Goal: Transaction & Acquisition: Book appointment/travel/reservation

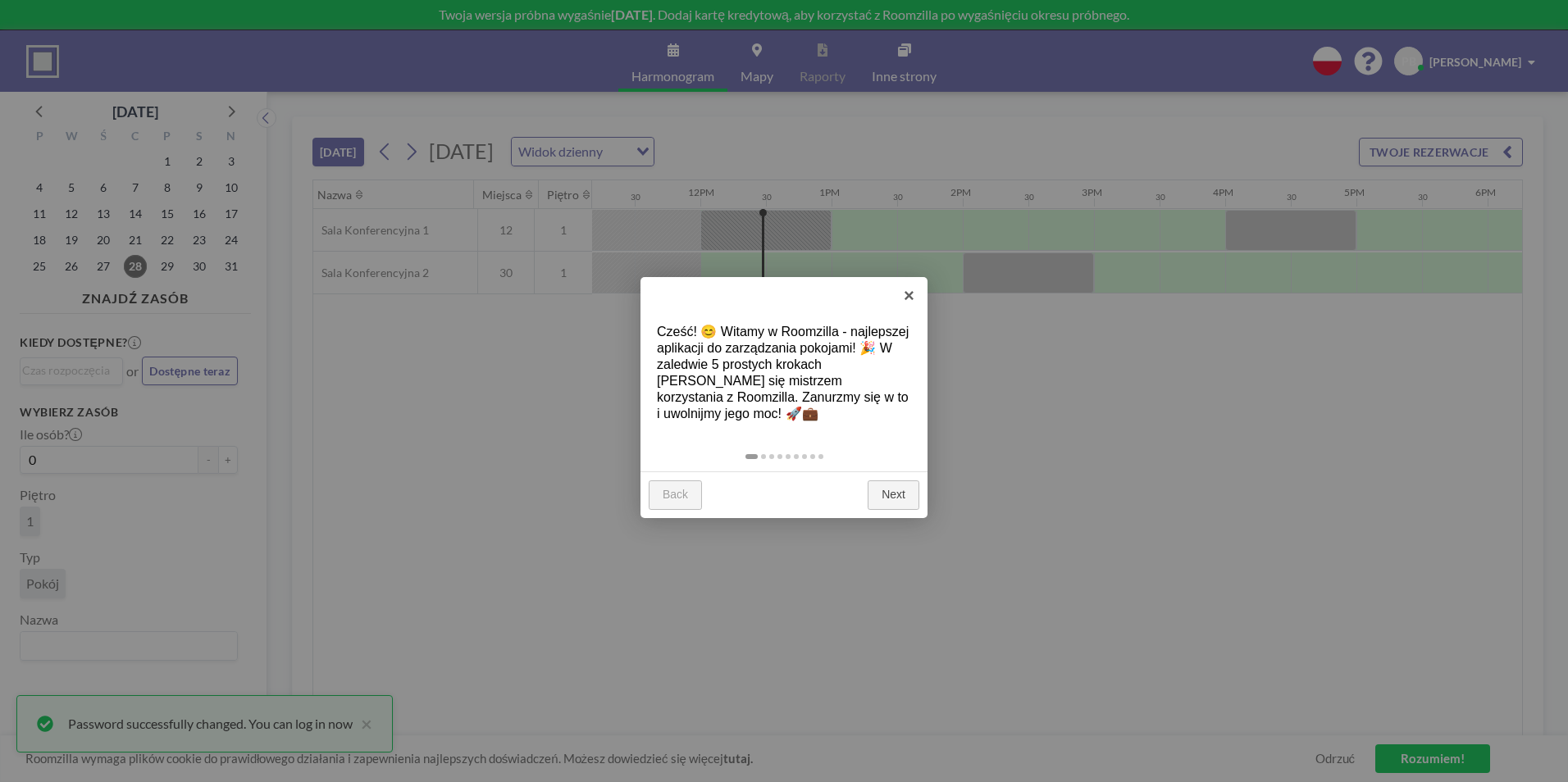
scroll to position [0, 1509]
click at [911, 291] on link "×" at bounding box center [909, 296] width 37 height 37
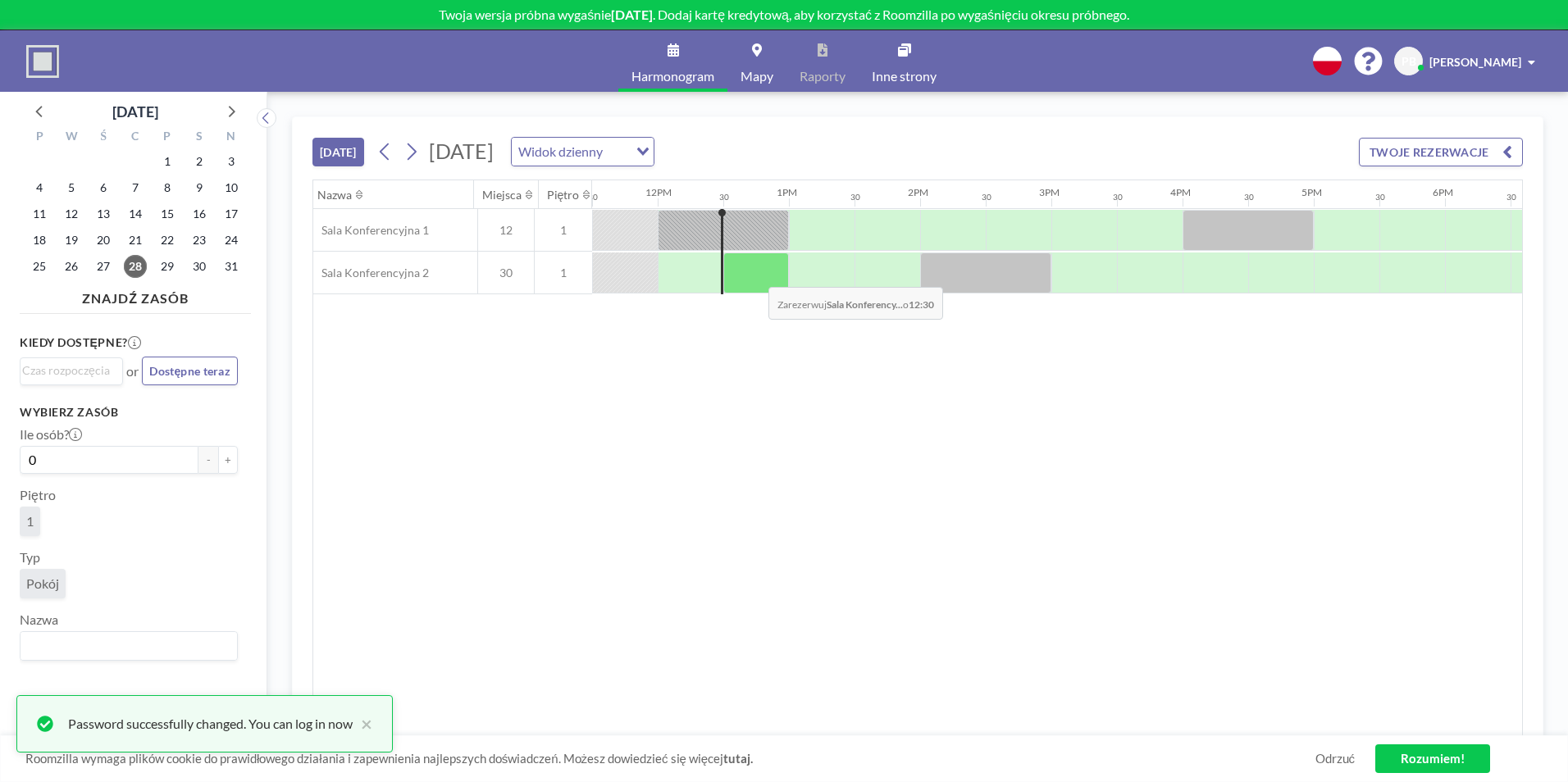
click at [755, 274] on div at bounding box center [756, 273] width 66 height 41
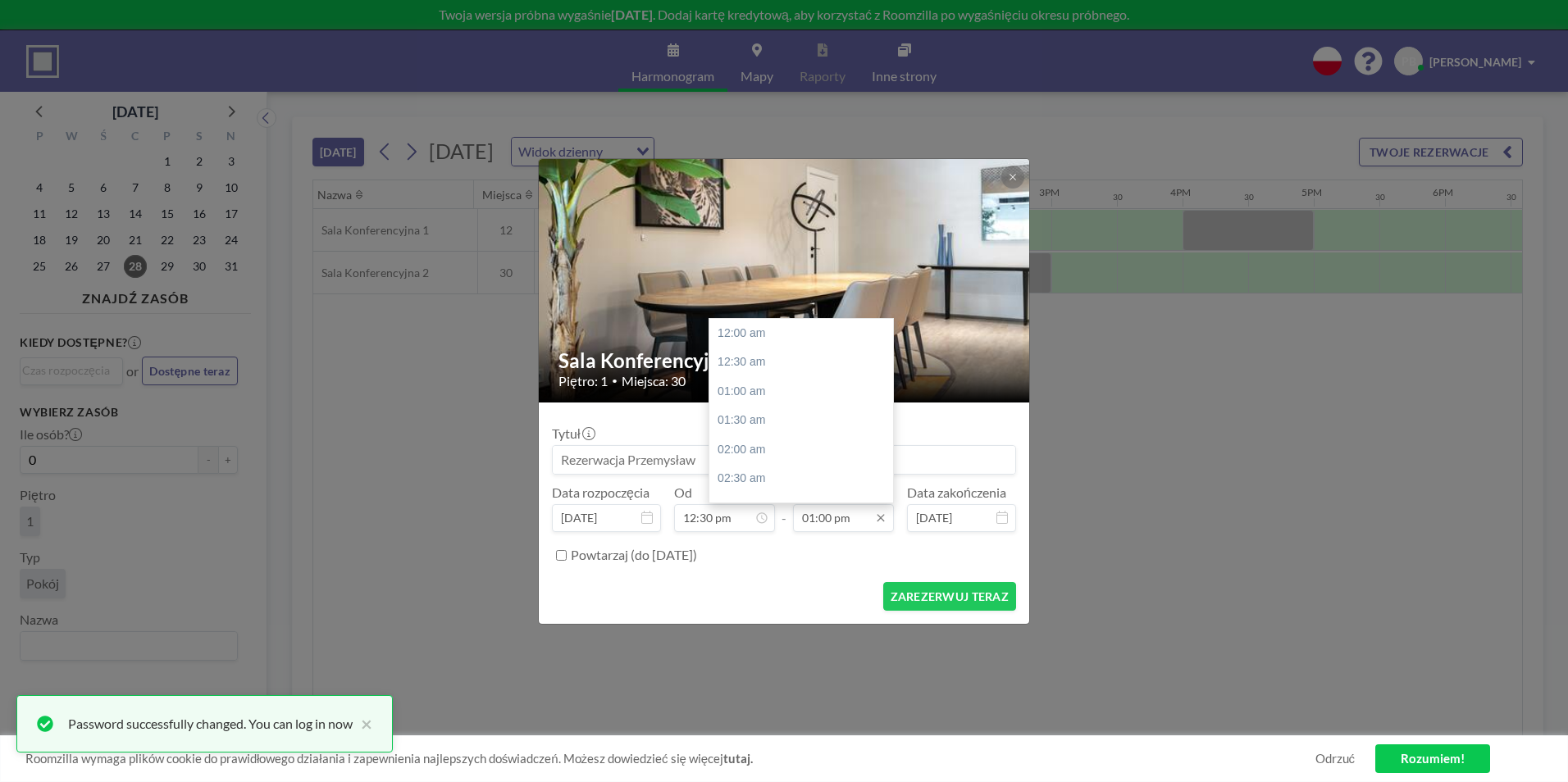
scroll to position [759, 0]
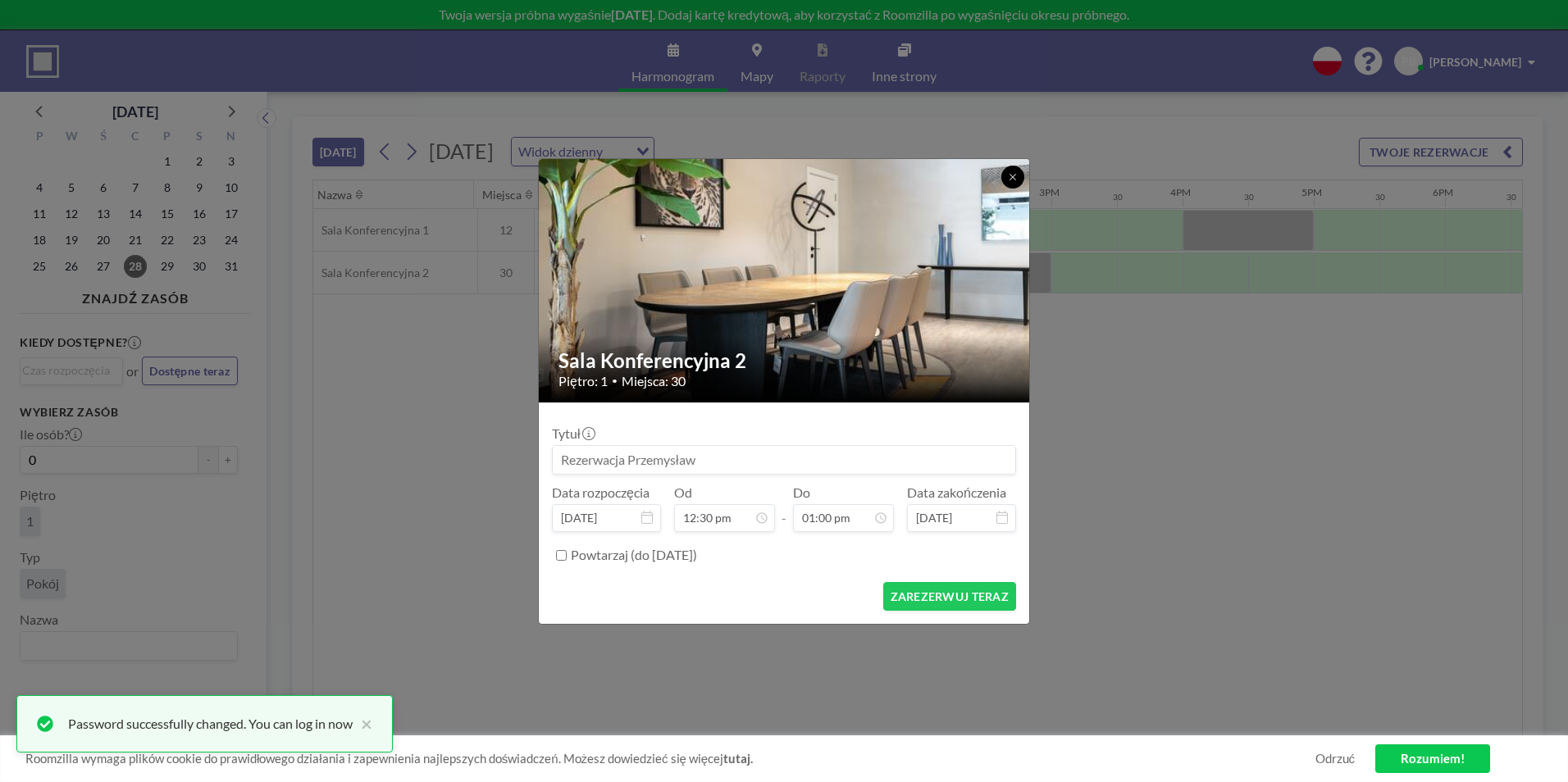
click at [1010, 183] on button at bounding box center [1013, 177] width 23 height 23
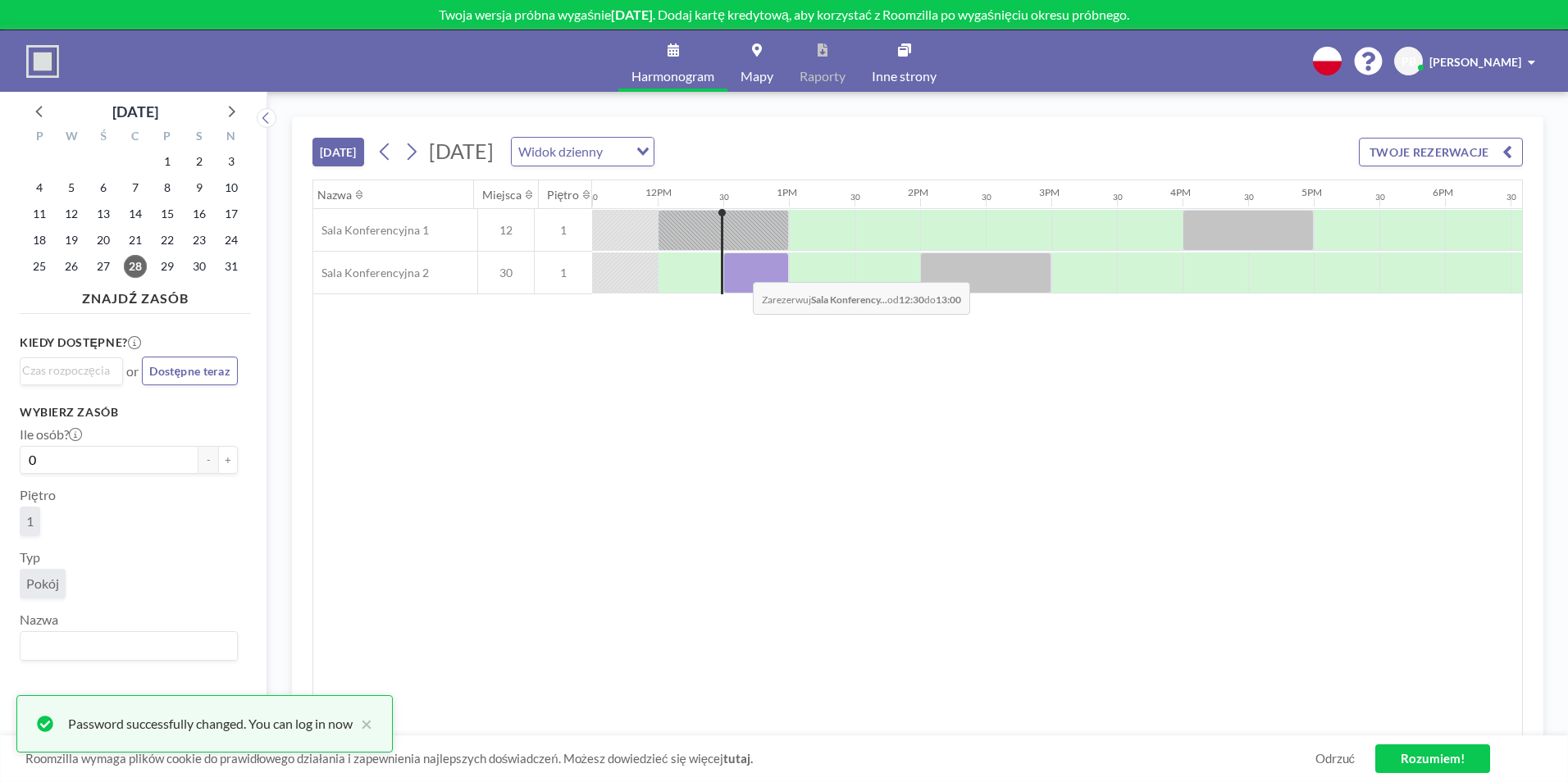
click at [740, 270] on div at bounding box center [756, 273] width 66 height 41
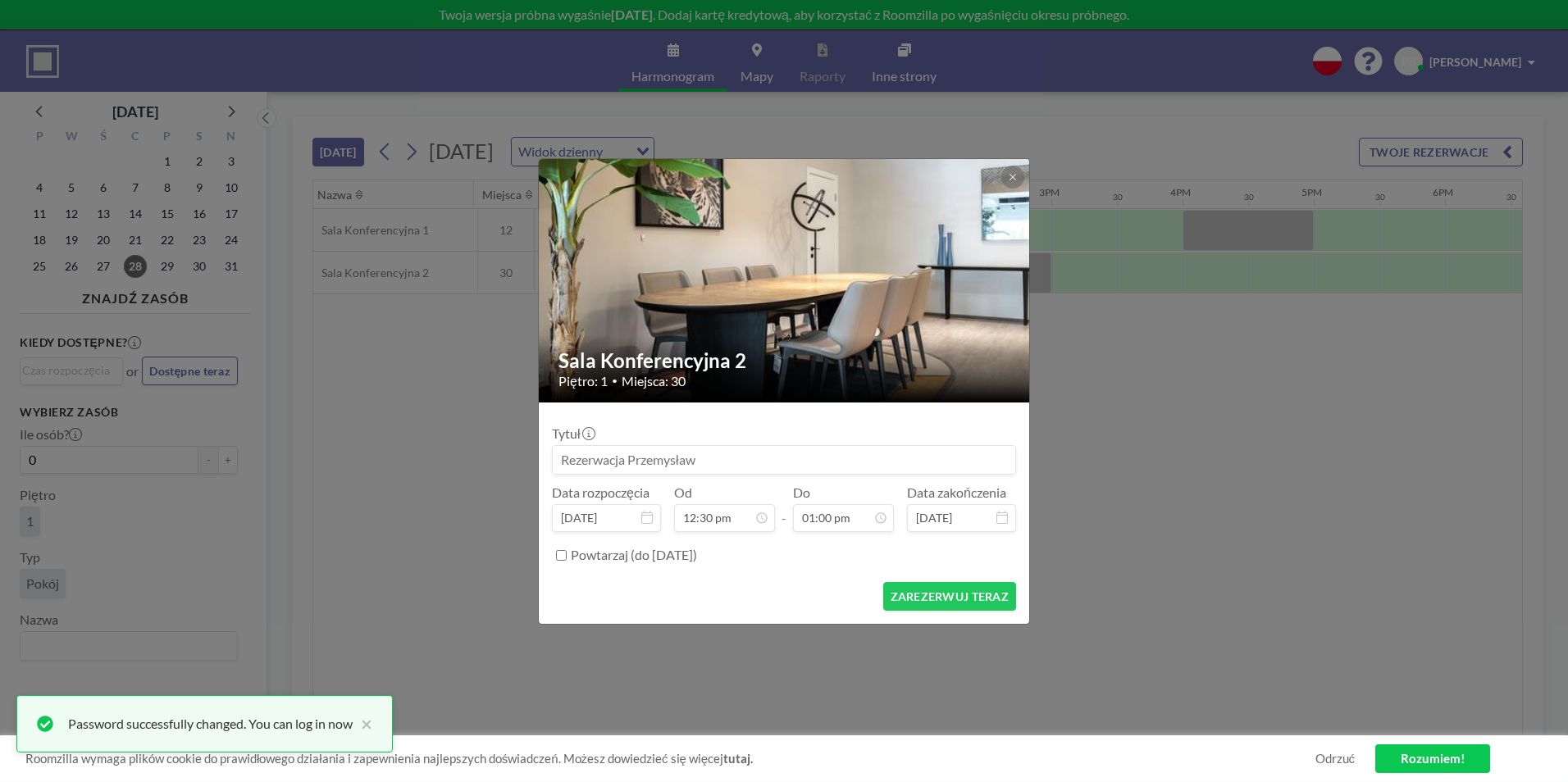
click at [563, 557] on input "Powtarzaj (do 24 lutego 2026)" at bounding box center [562, 556] width 11 height 11
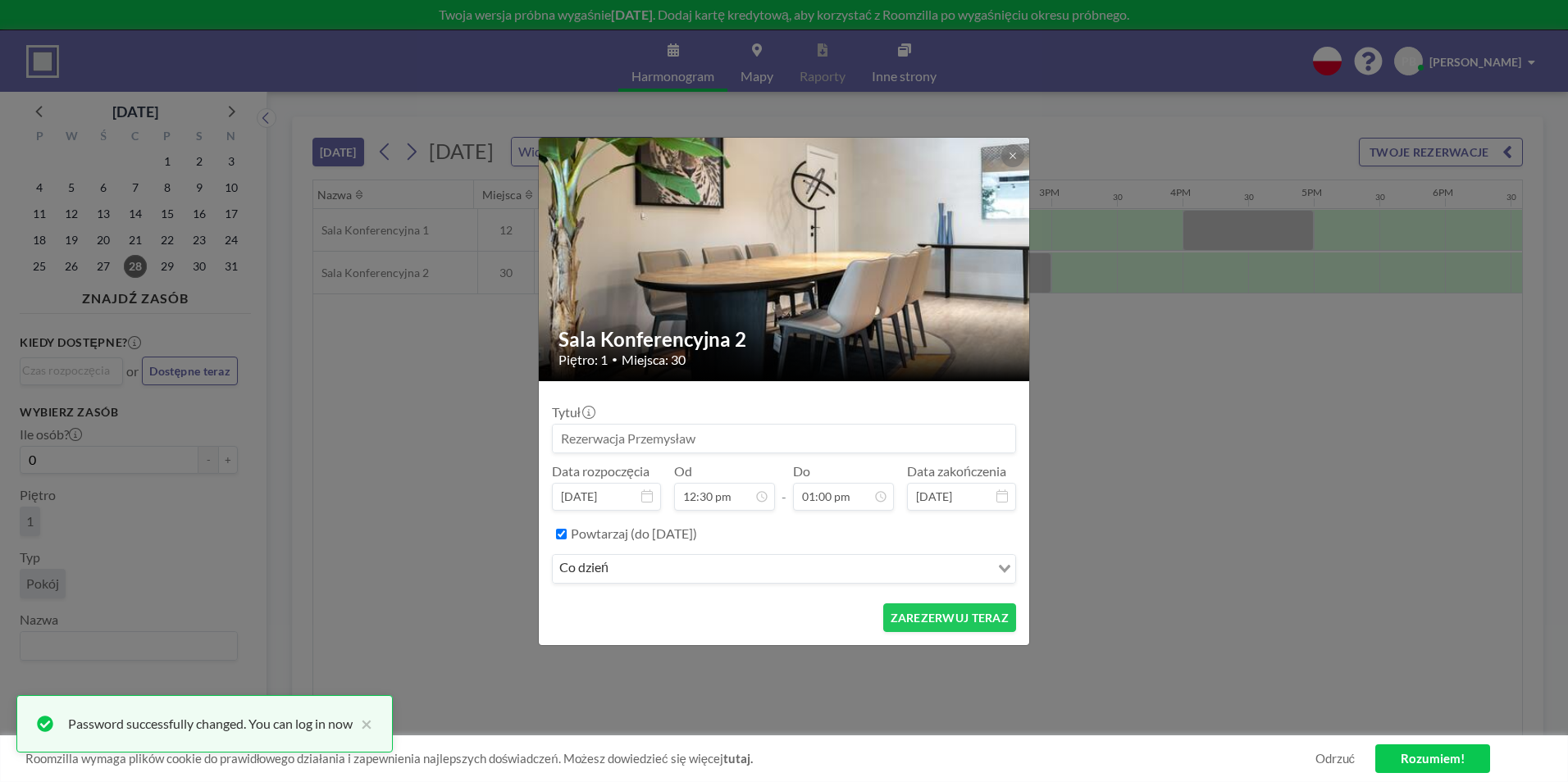
click at [1006, 568] on icon "Search for option" at bounding box center [1004, 569] width 11 height 8
drag, startPoint x: 551, startPoint y: 533, endPoint x: 548, endPoint y: 522, distance: 11.4
click at [549, 526] on form "Tytuł Data rozpoczęcia sie 28, 2025 Od 12:30 pm - Do 01:00 pm Data zakończenia …" at bounding box center [784, 513] width 491 height 264
click at [560, 540] on div "Powtarzaj (do 24 lutego 2026)" at bounding box center [784, 534] width 465 height 27
click at [564, 533] on input "Powtarzaj (do 24 lutego 2026)" at bounding box center [562, 535] width 11 height 11
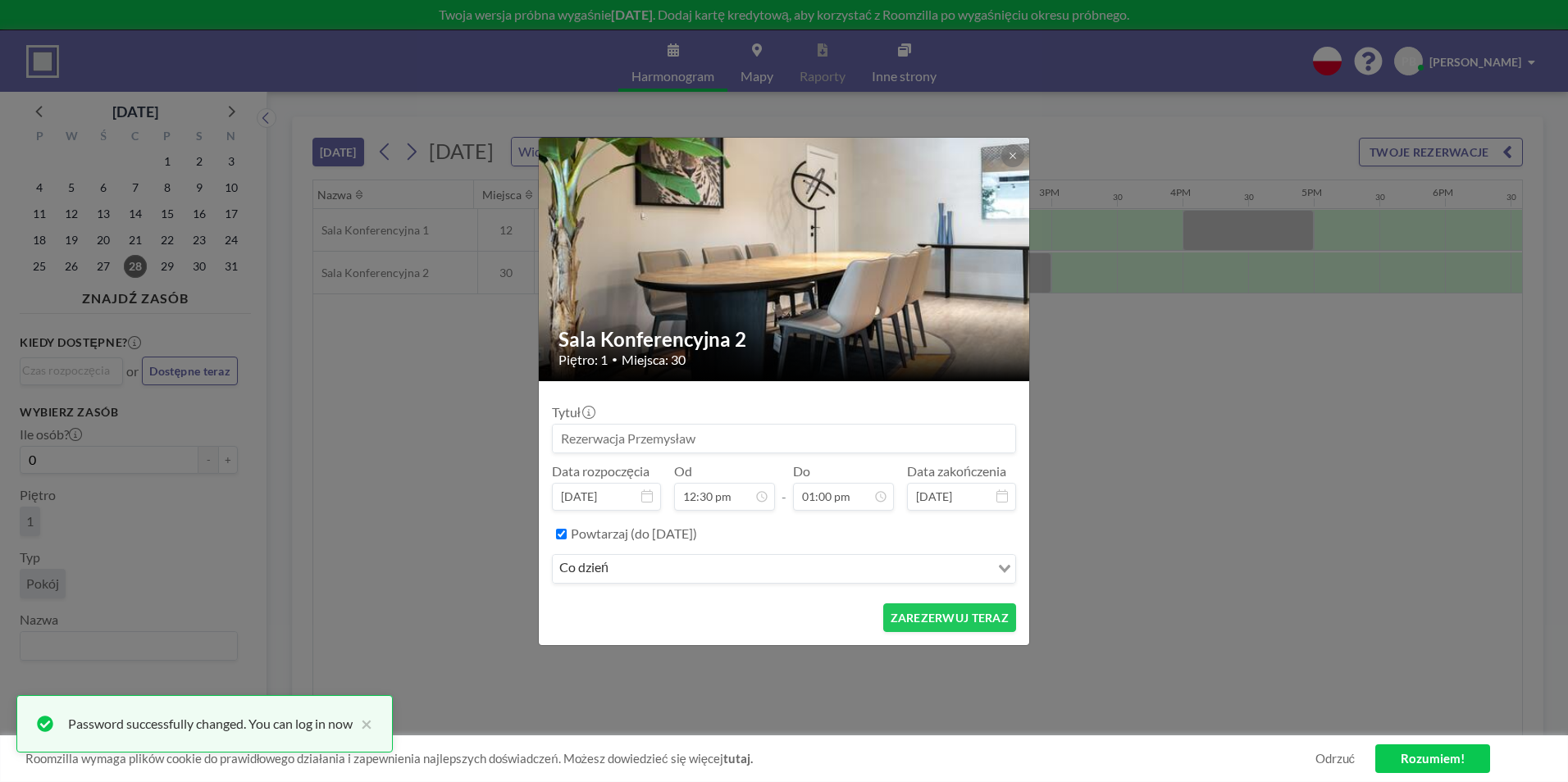
checkbox input "false"
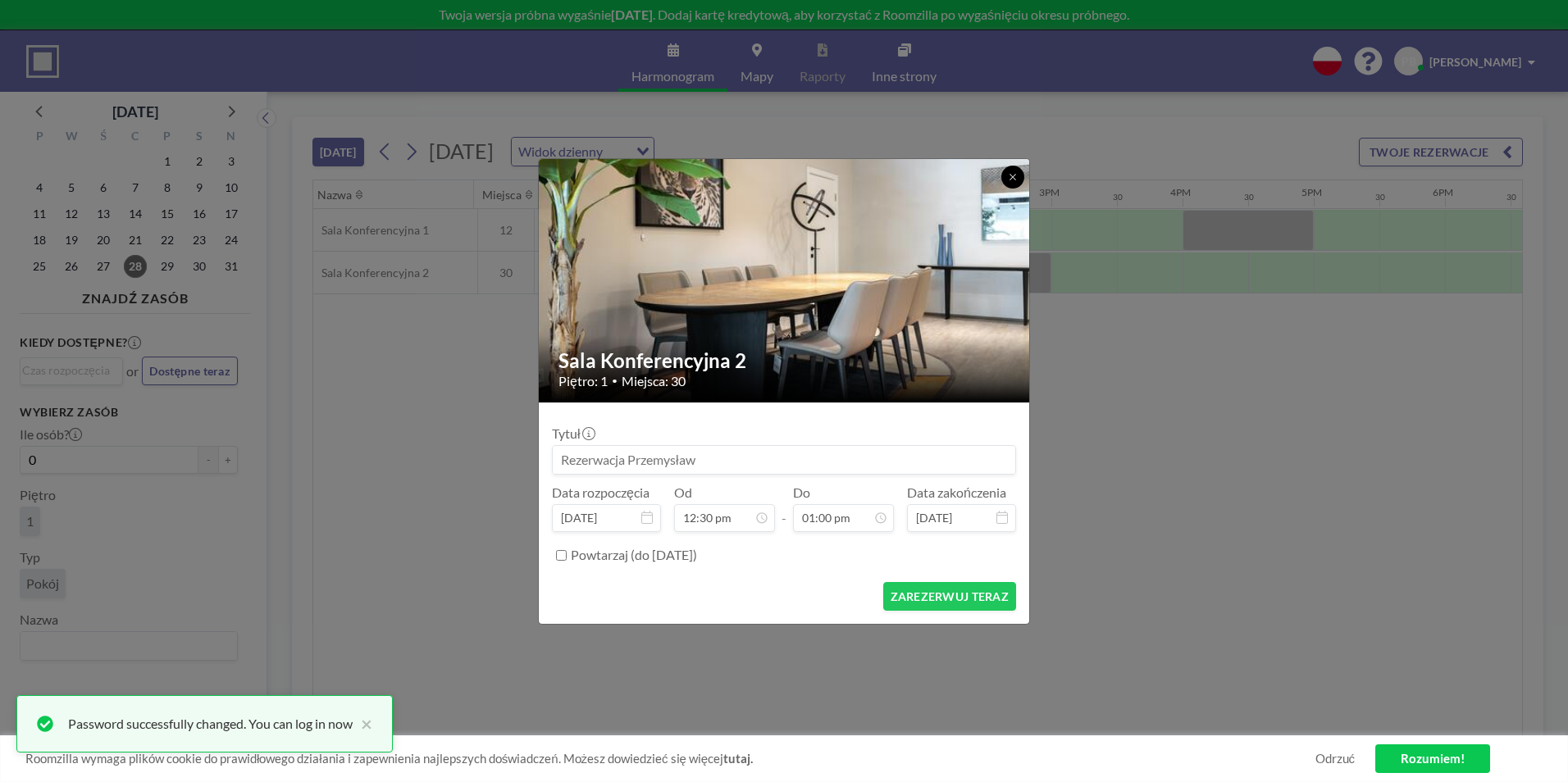
click at [1007, 176] on button at bounding box center [1013, 177] width 23 height 23
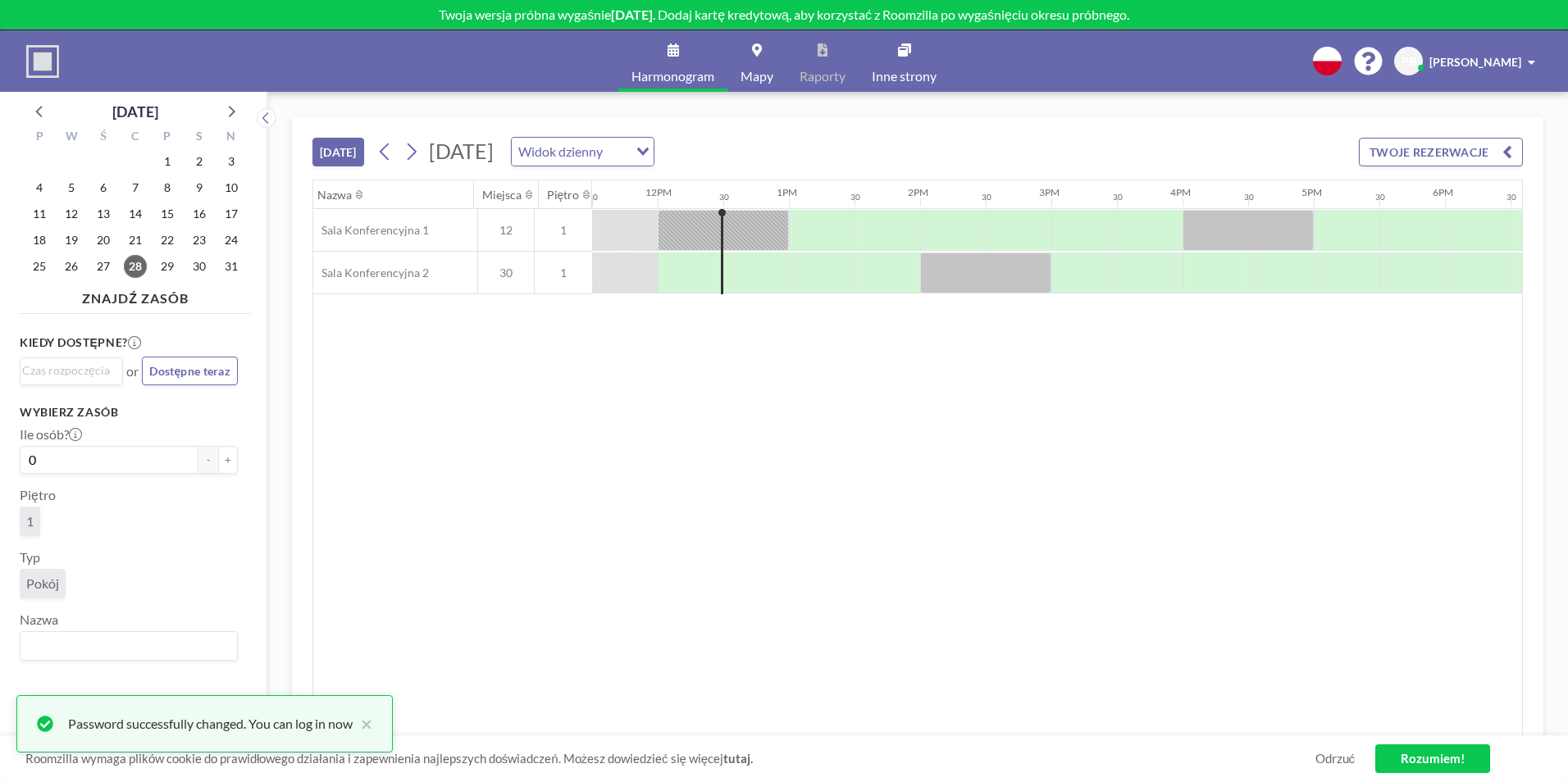
click at [695, 276] on div at bounding box center [691, 272] width 66 height 40
click at [796, 269] on div at bounding box center [821, 273] width 66 height 41
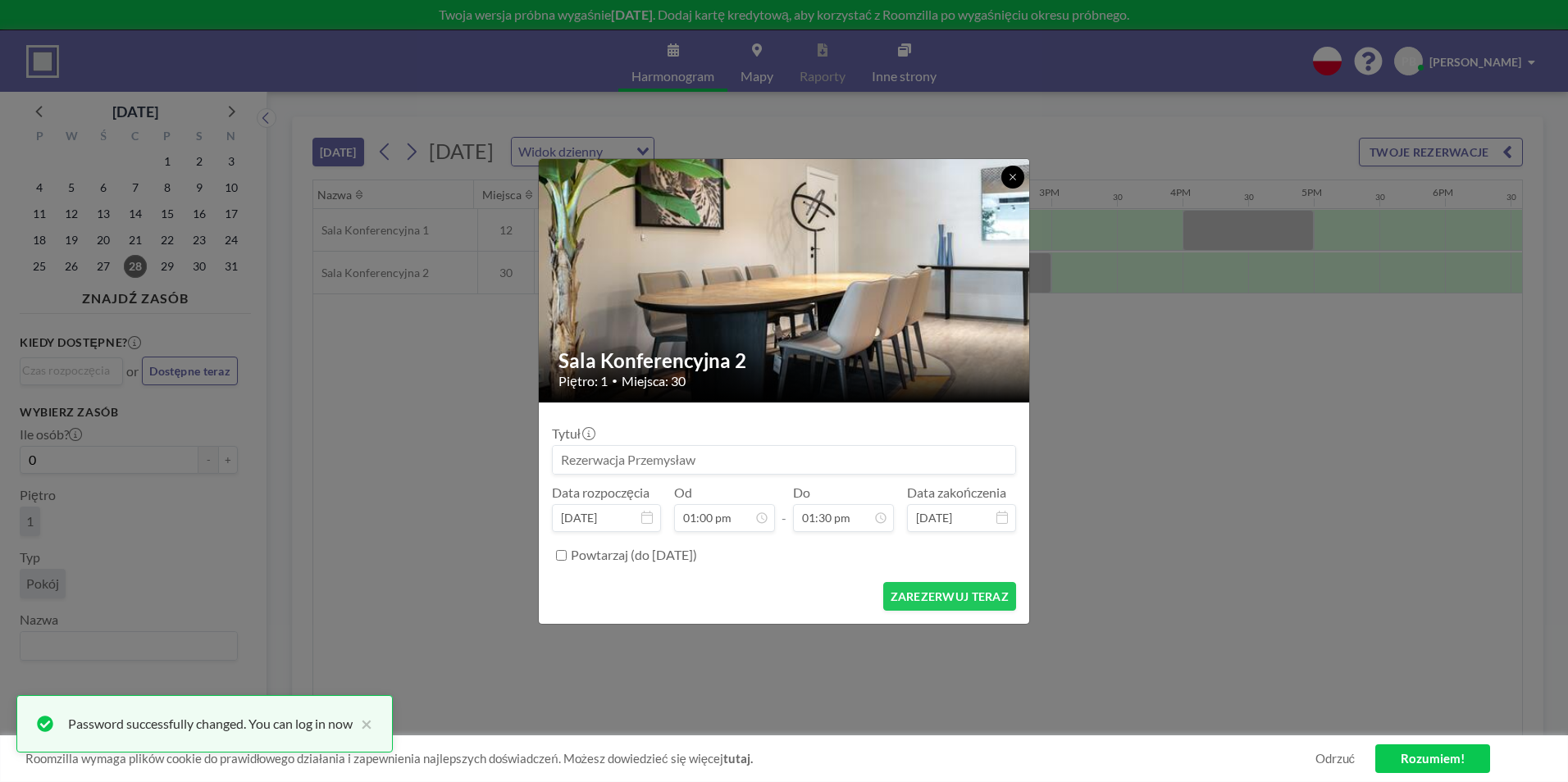
click at [1016, 176] on icon at bounding box center [1013, 177] width 10 height 10
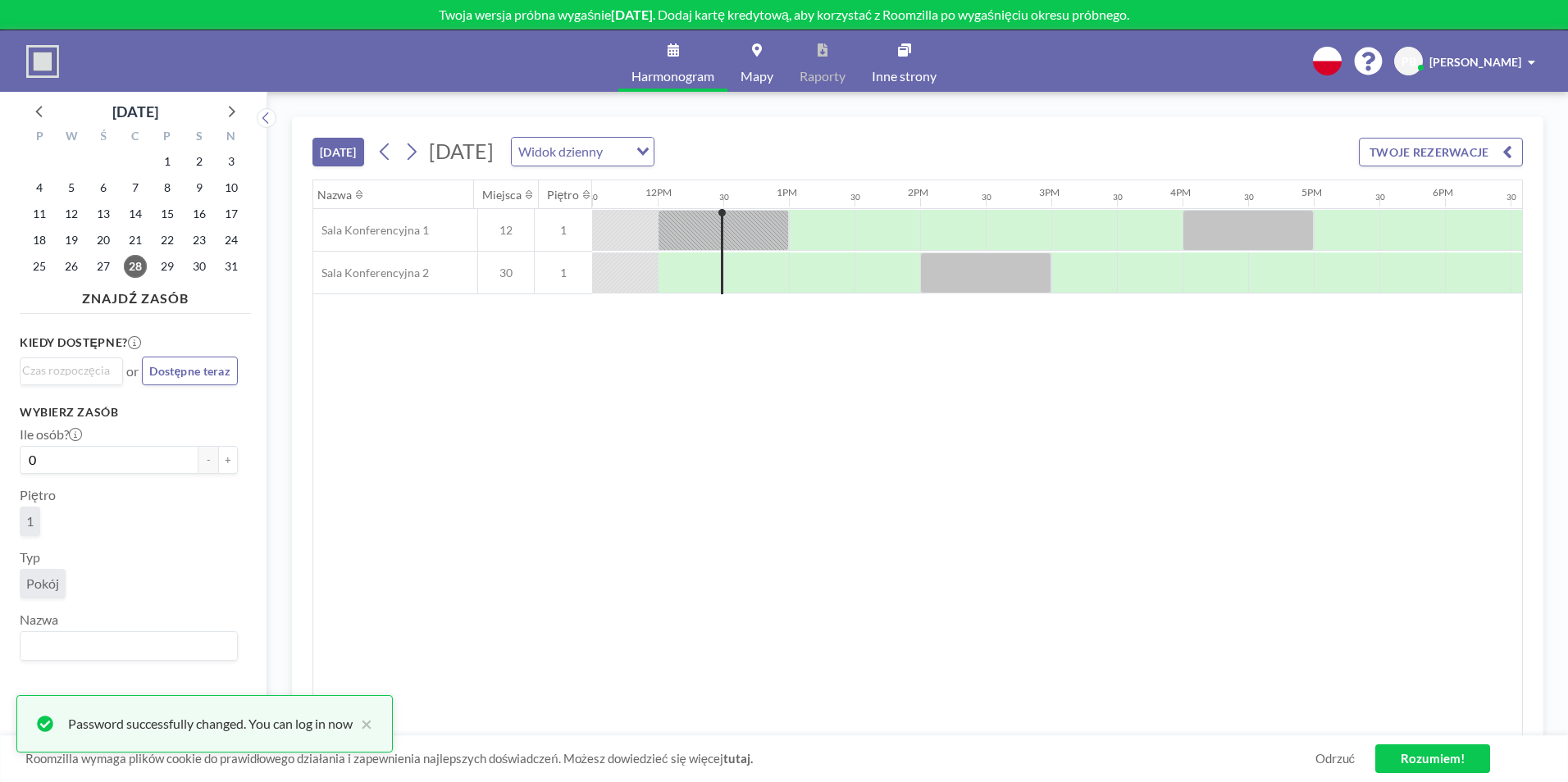
click at [628, 159] on div "Widok dzienny" at bounding box center [570, 150] width 117 height 25
click at [745, 196] on li "Widok tygodniowy" at bounding box center [750, 205] width 141 height 24
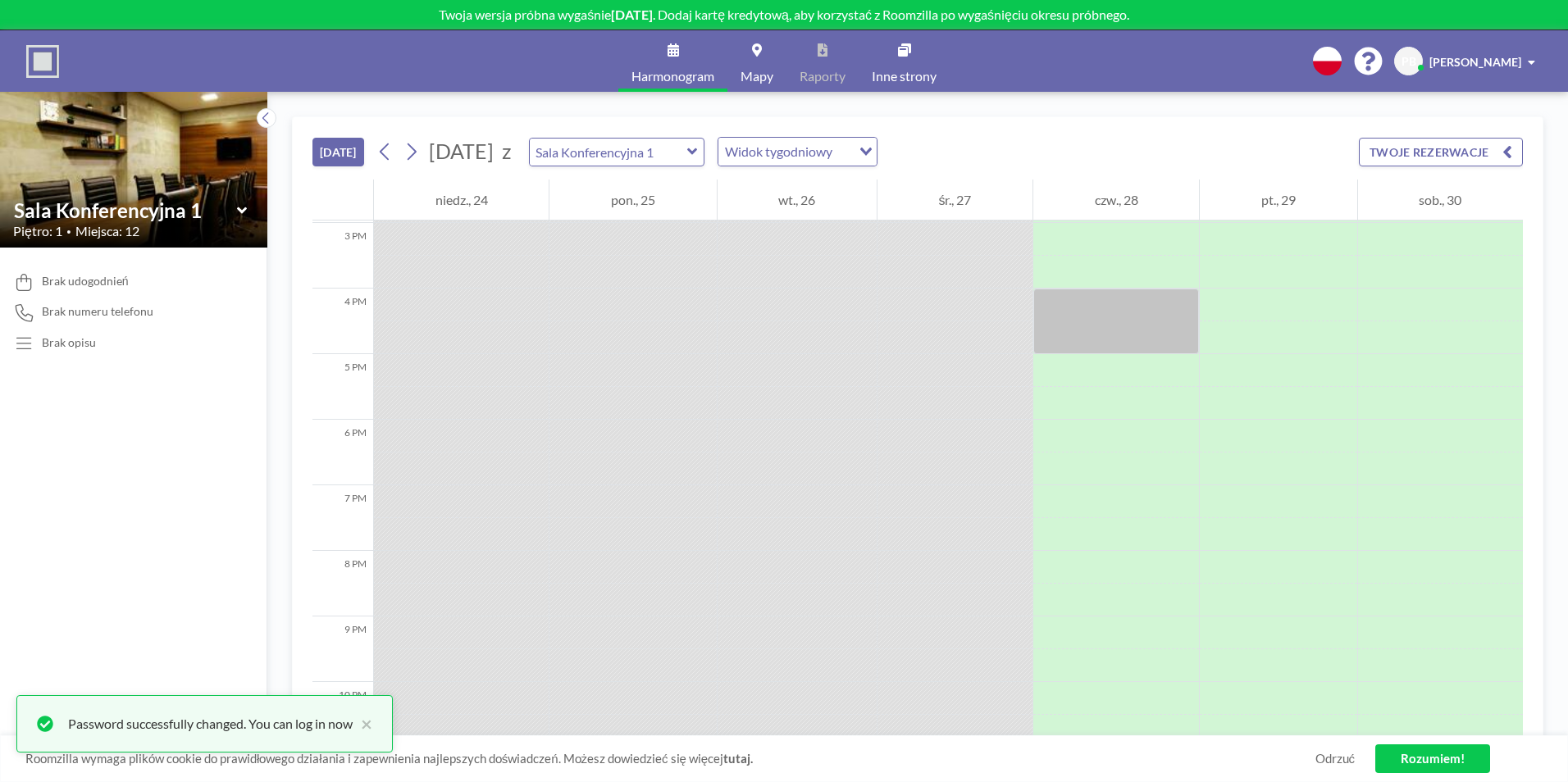
scroll to position [574, 0]
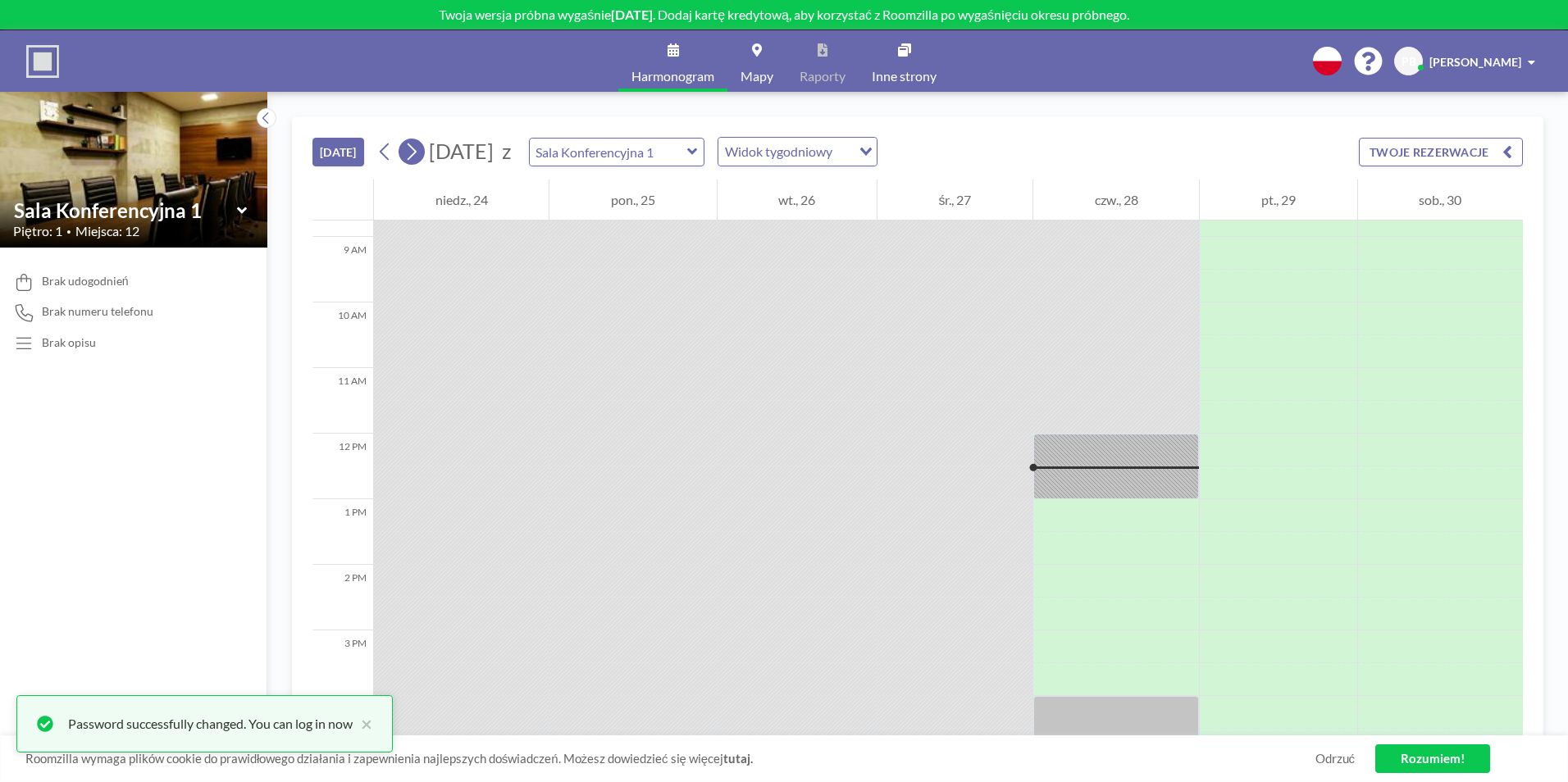
click at [404, 142] on icon at bounding box center [411, 152] width 16 height 25
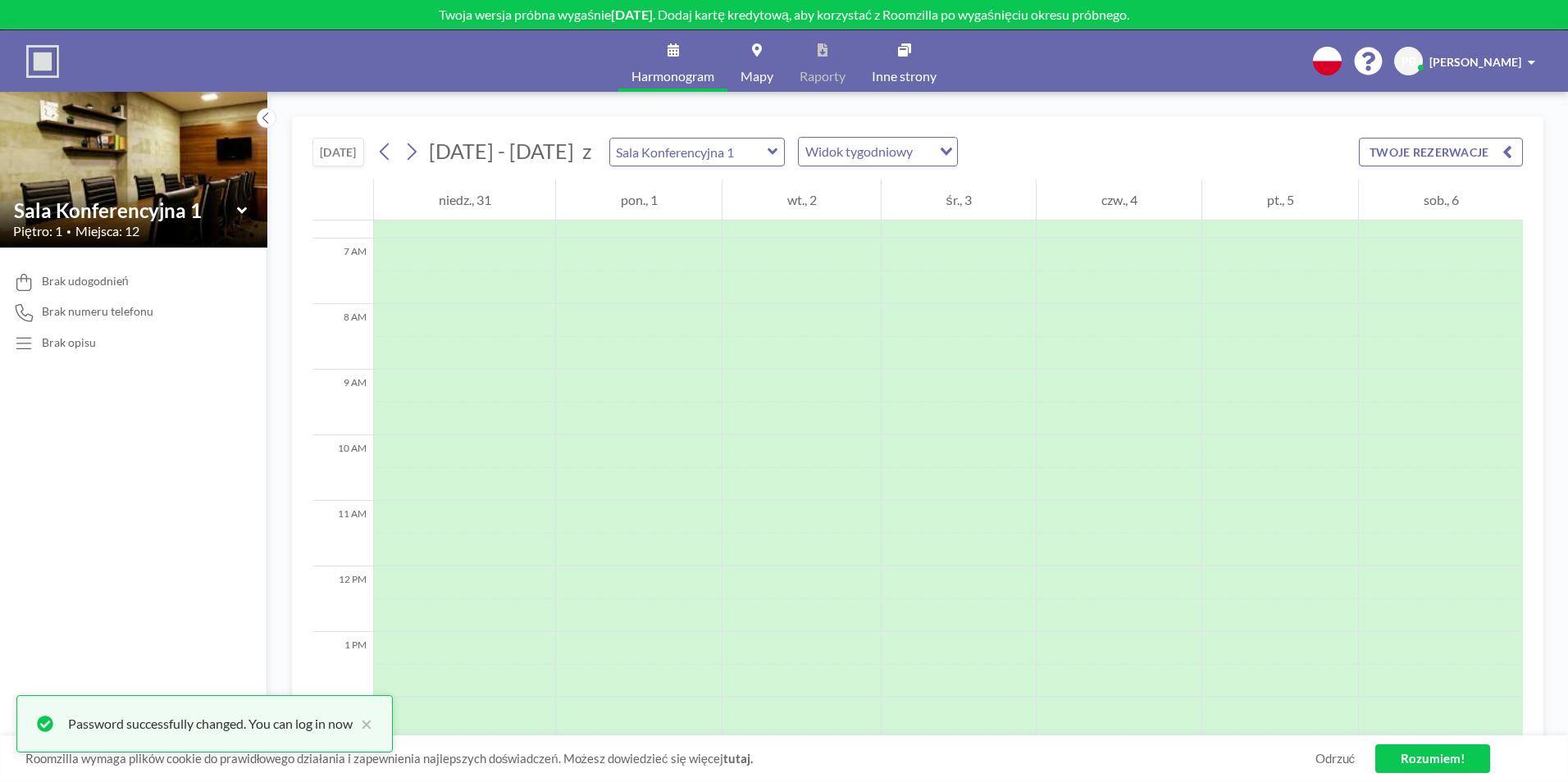
scroll to position [492, 0]
click at [380, 153] on icon at bounding box center [384, 152] width 9 height 18
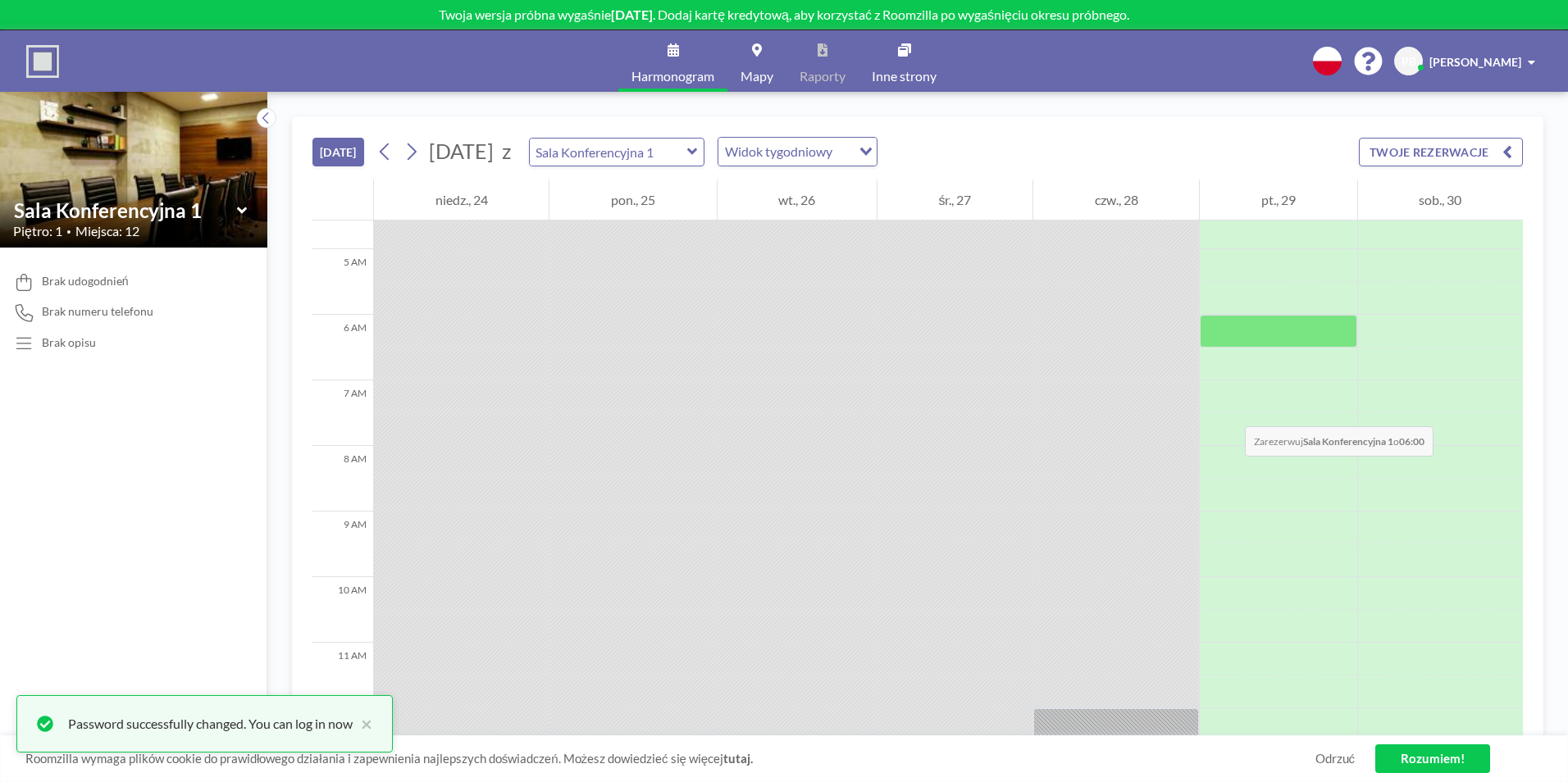
scroll to position [541, 0]
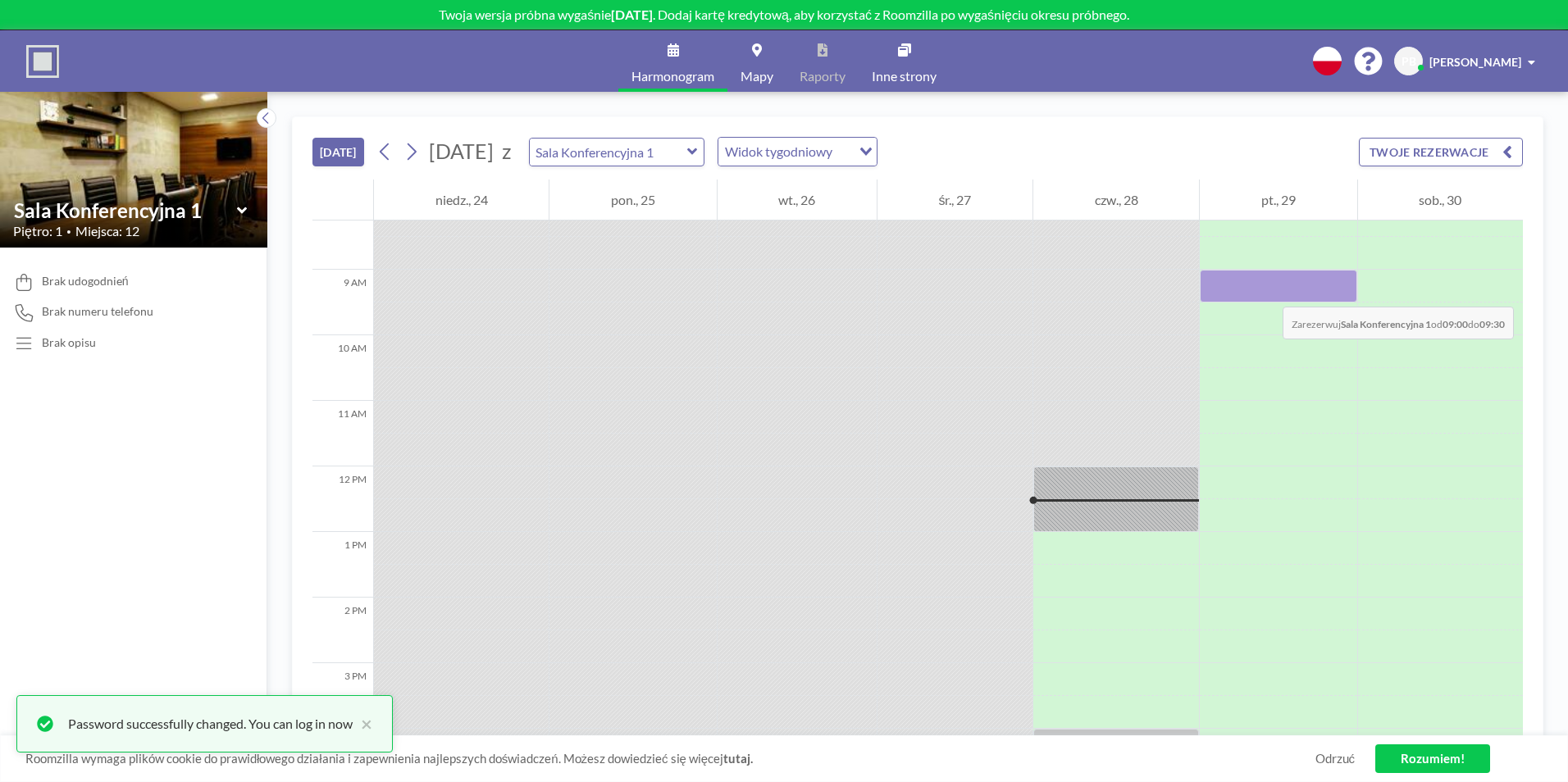
click at [1266, 291] on div at bounding box center [1277, 286] width 156 height 32
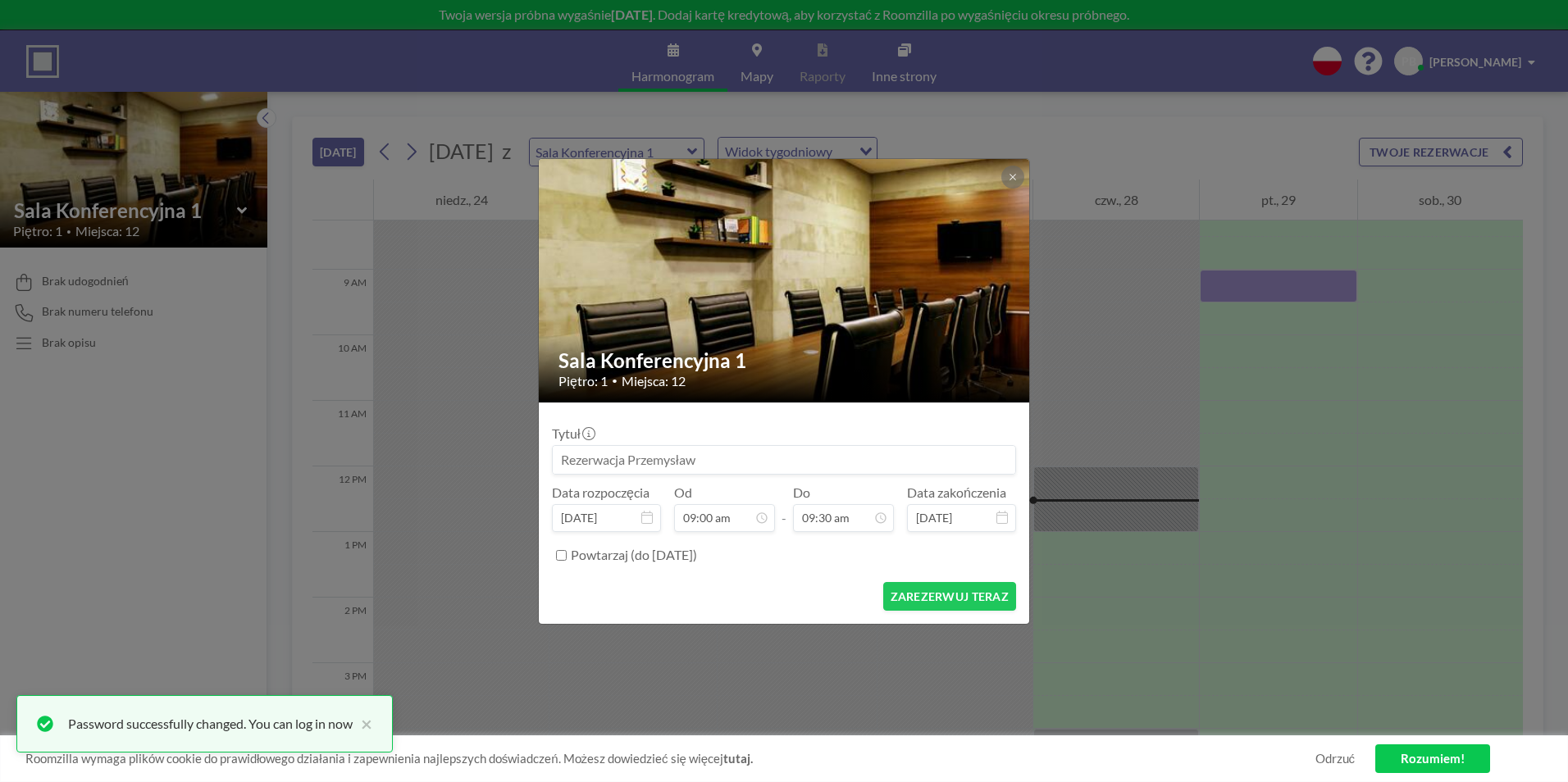
click at [662, 460] on input at bounding box center [784, 460] width 463 height 28
drag, startPoint x: 724, startPoint y: 453, endPoint x: 508, endPoint y: 466, distance: 216.4
click at [508, 466] on div "Sala Konferencyjna 1 Piętro: 1 • Miejsca: 12 Tytuł Data rozpoczęcia sie 29, 202…" at bounding box center [784, 391] width 1568 height 782
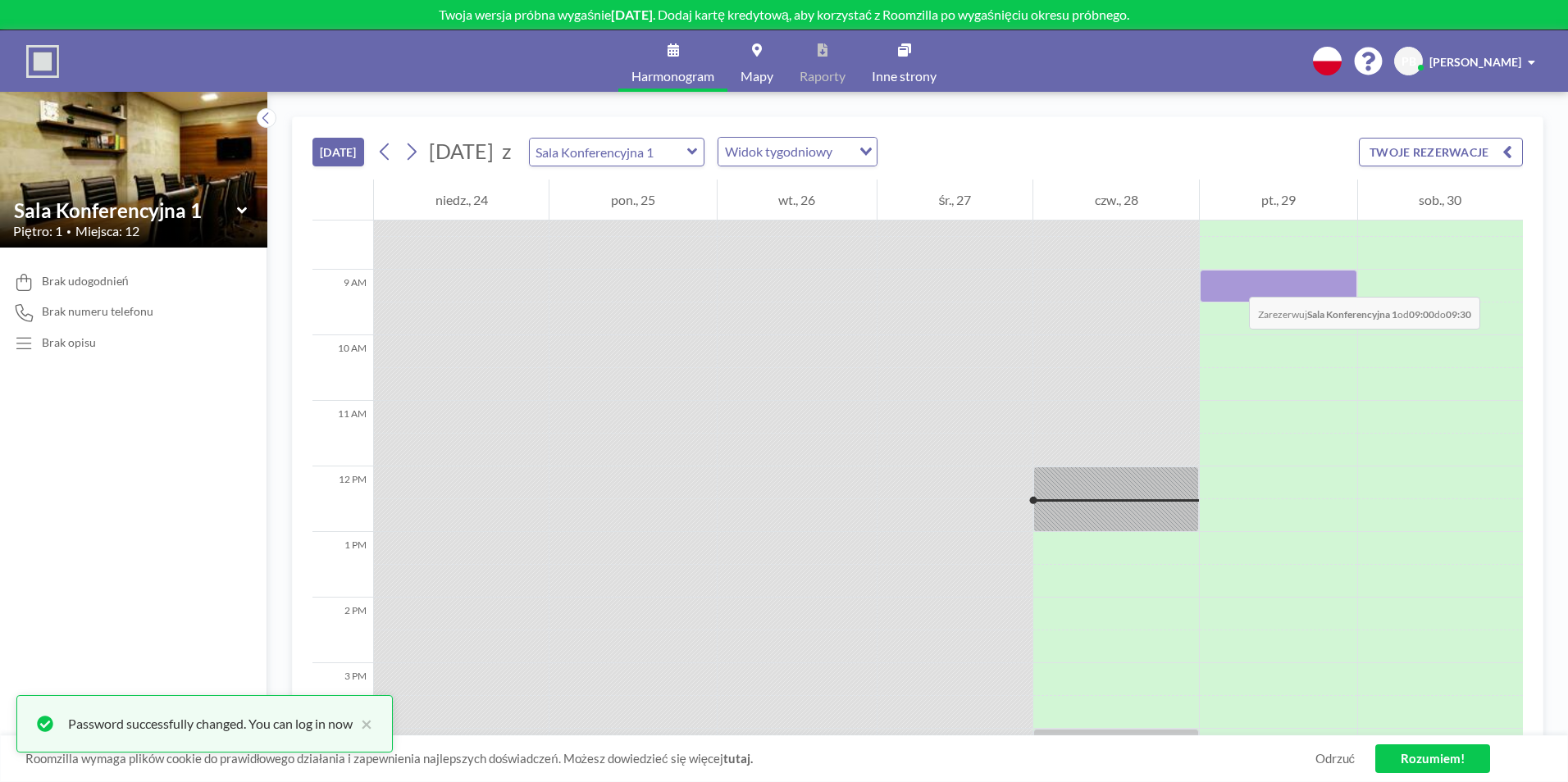
click at [1233, 280] on div at bounding box center [1277, 286] width 156 height 32
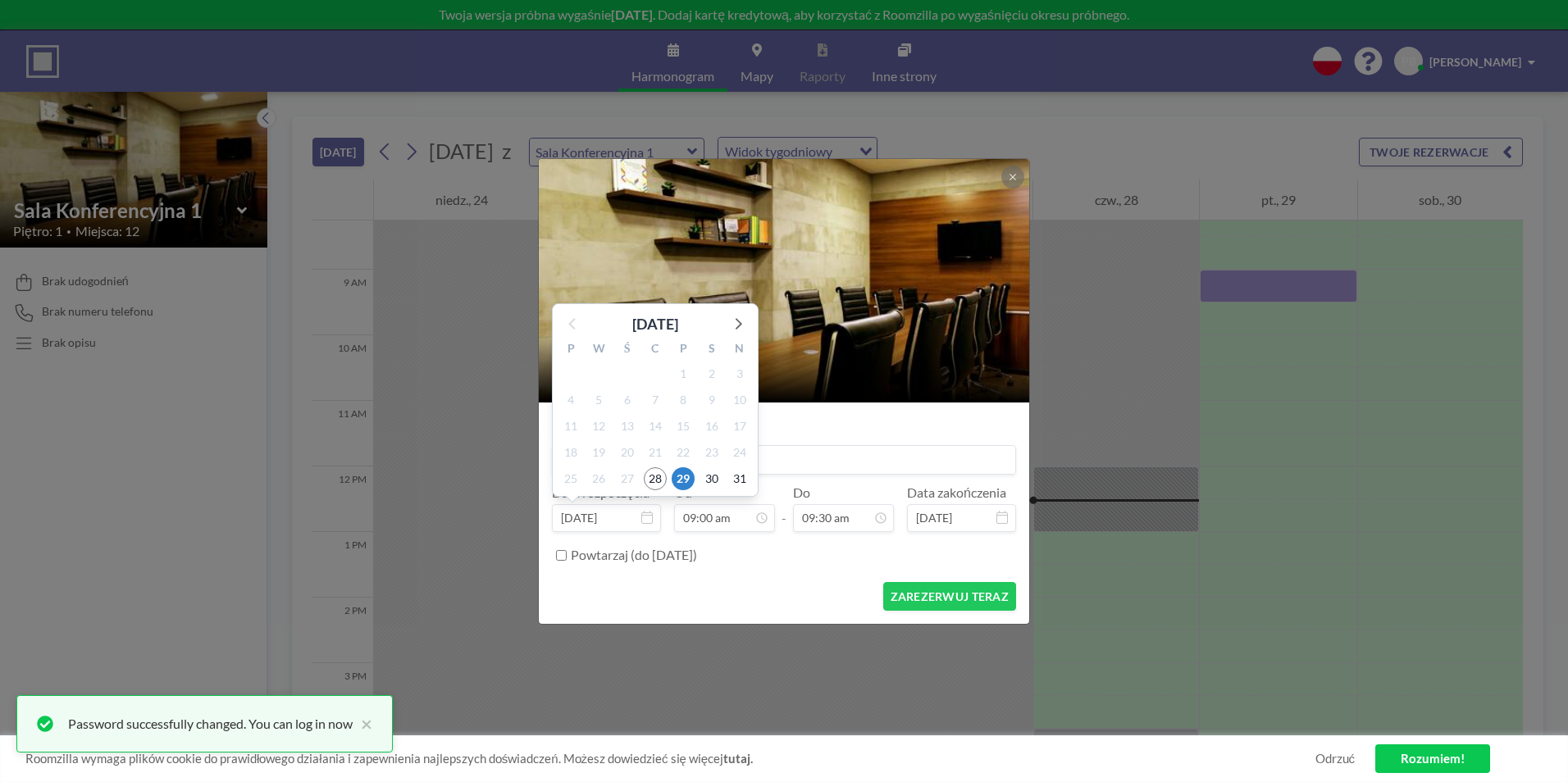
click at [686, 466] on div "29" at bounding box center [683, 478] width 28 height 26
click at [781, 448] on input at bounding box center [784, 460] width 463 height 28
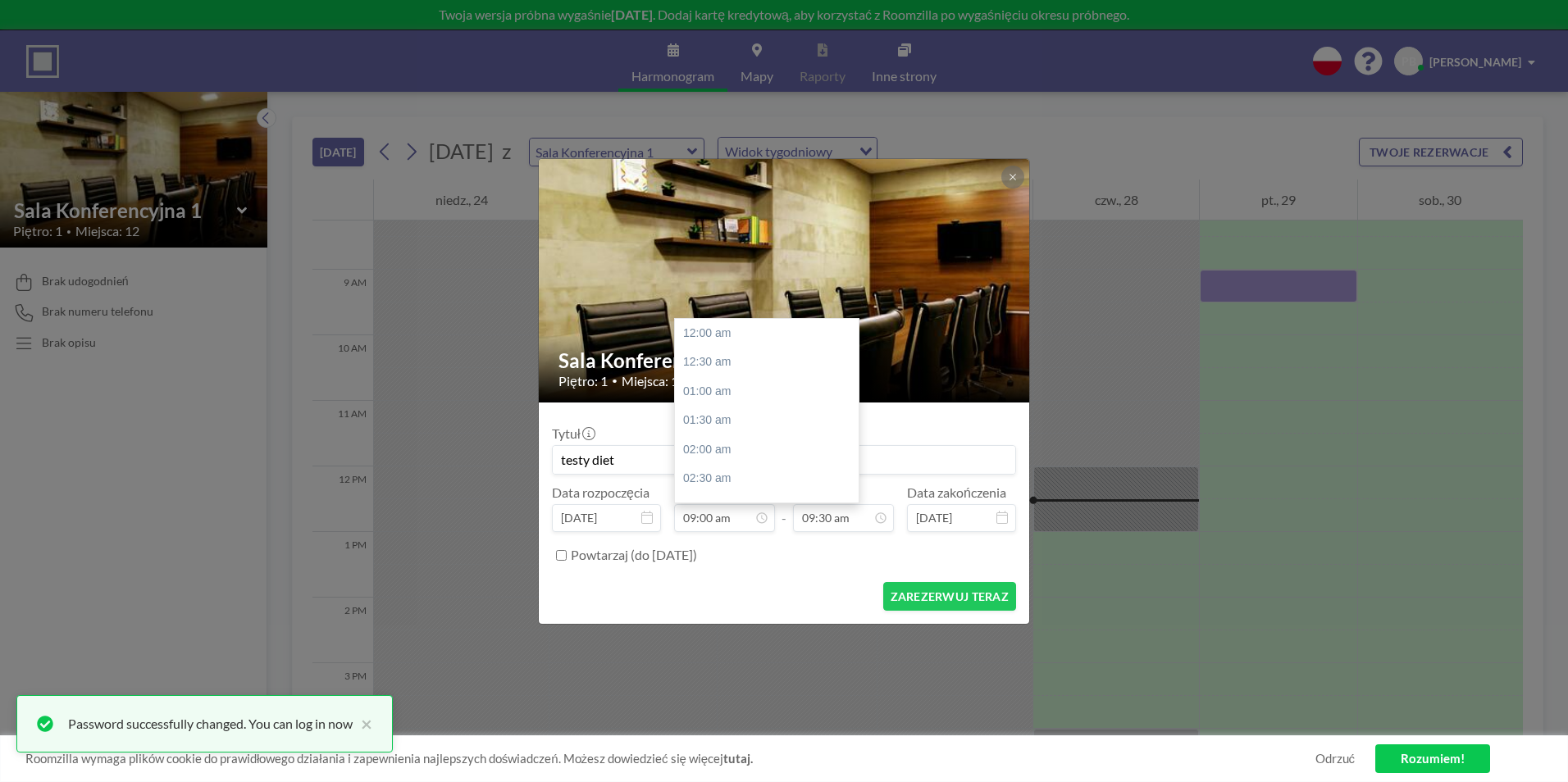
scroll to position [526, 0]
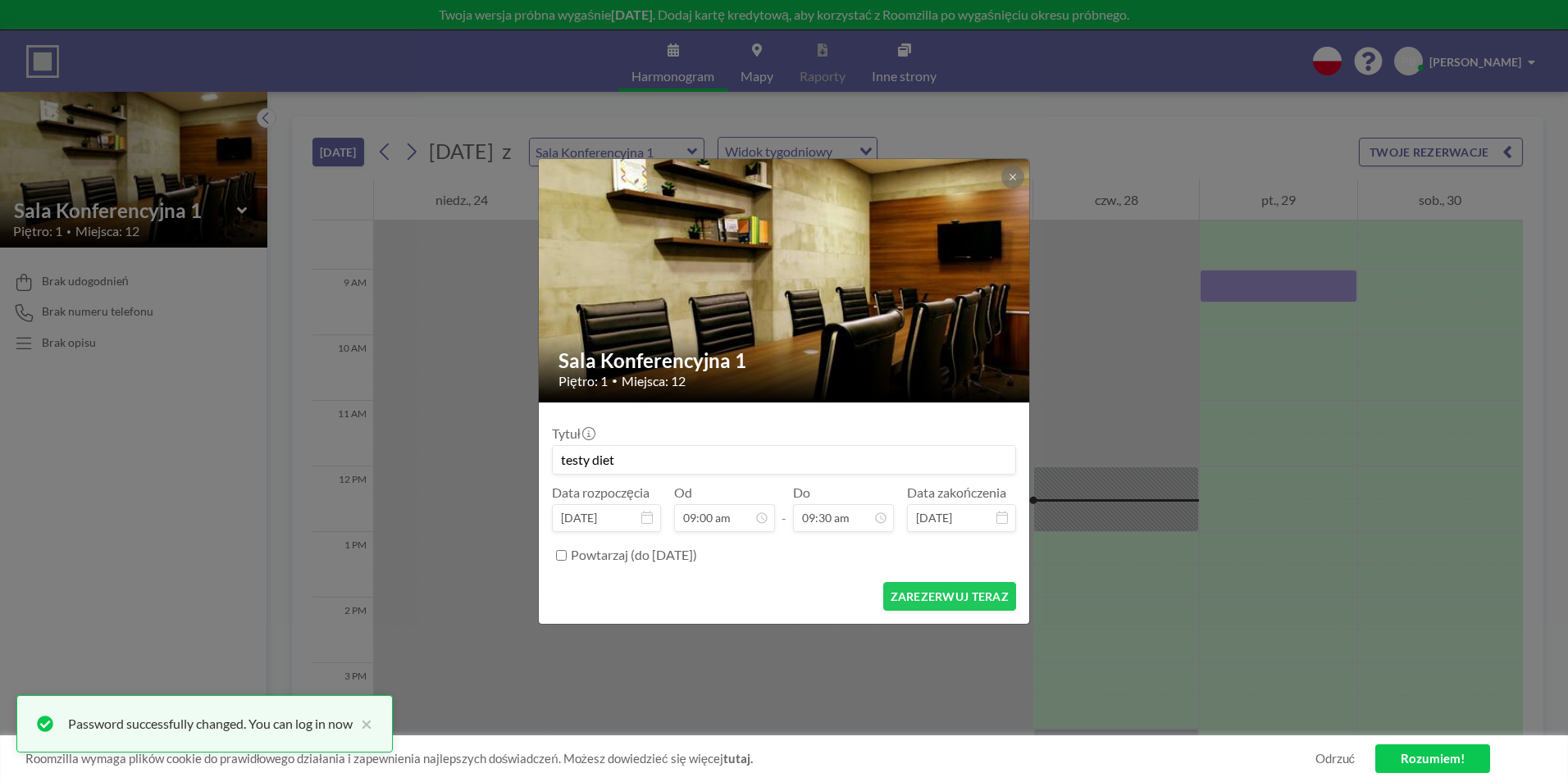
type input "testy diet"
click at [563, 555] on input "Powtarzaj (do 24 lutego 2026)" at bounding box center [562, 556] width 11 height 11
checkbox input "true"
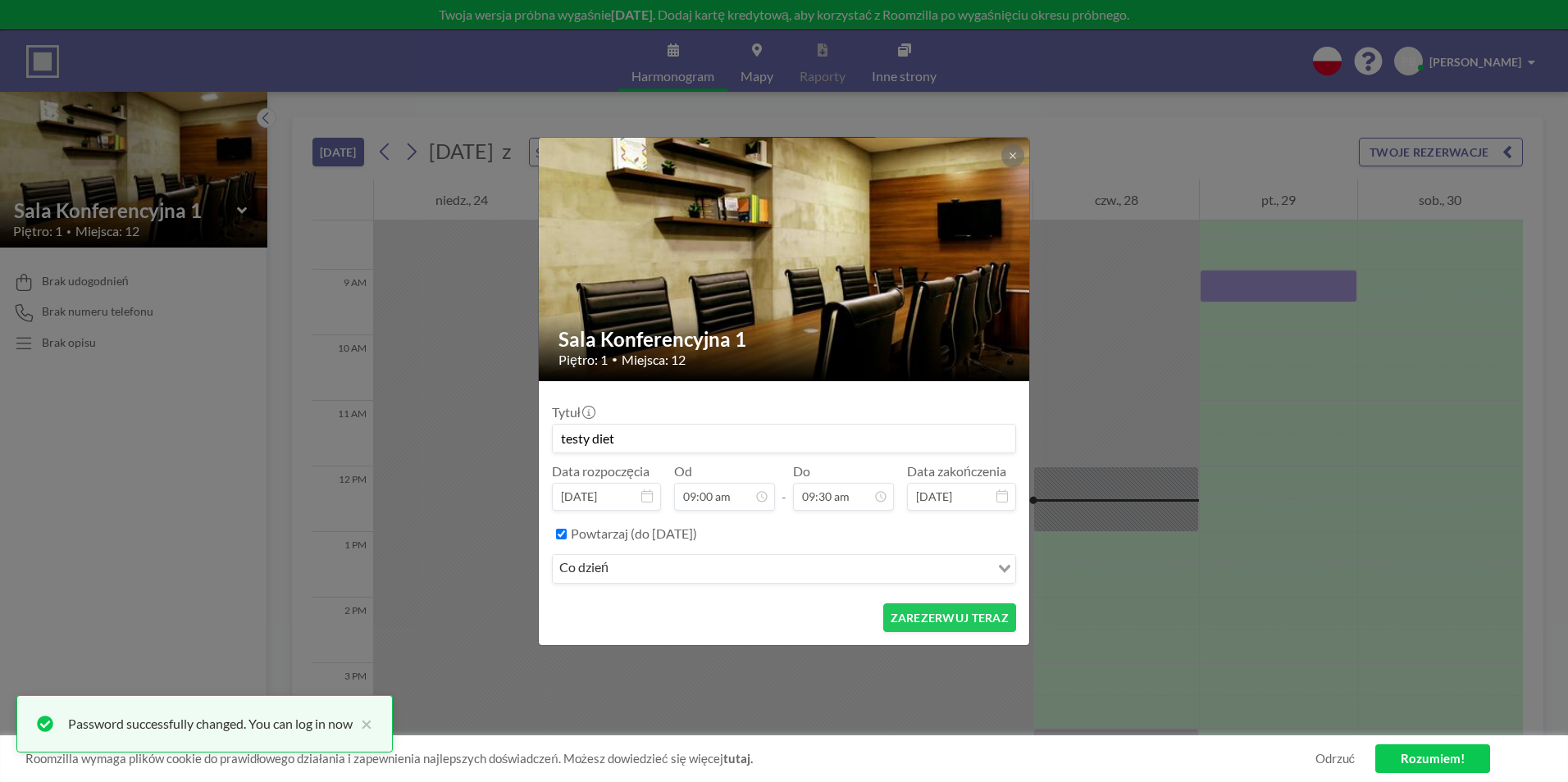
click at [604, 571] on div "co dzień" at bounding box center [771, 567] width 437 height 25
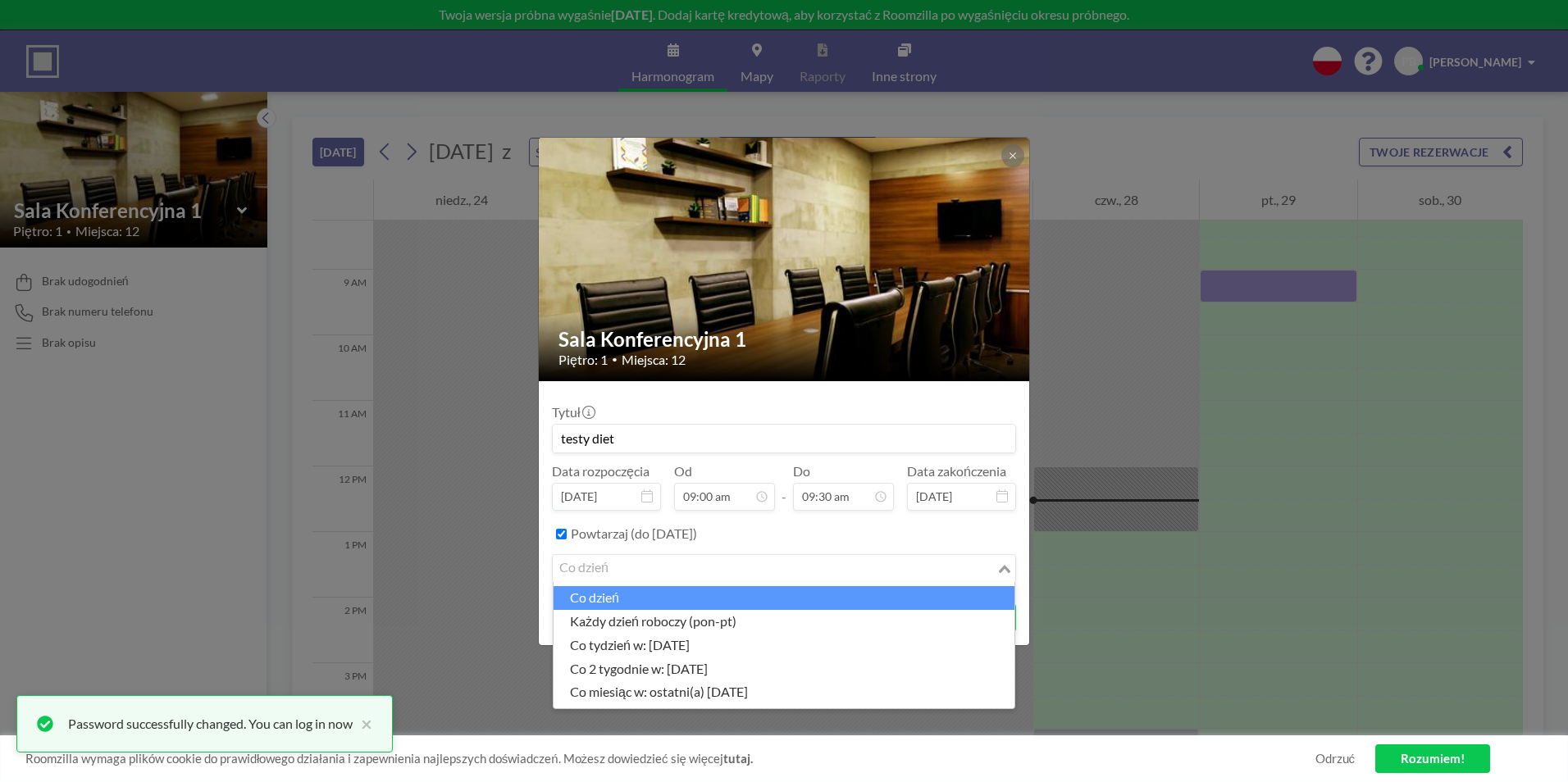
click at [616, 565] on input "Search for option" at bounding box center [775, 568] width 441 height 21
click at [800, 535] on div "Powtarzaj (do 24 lutego 2026)" at bounding box center [793, 534] width 445 height 27
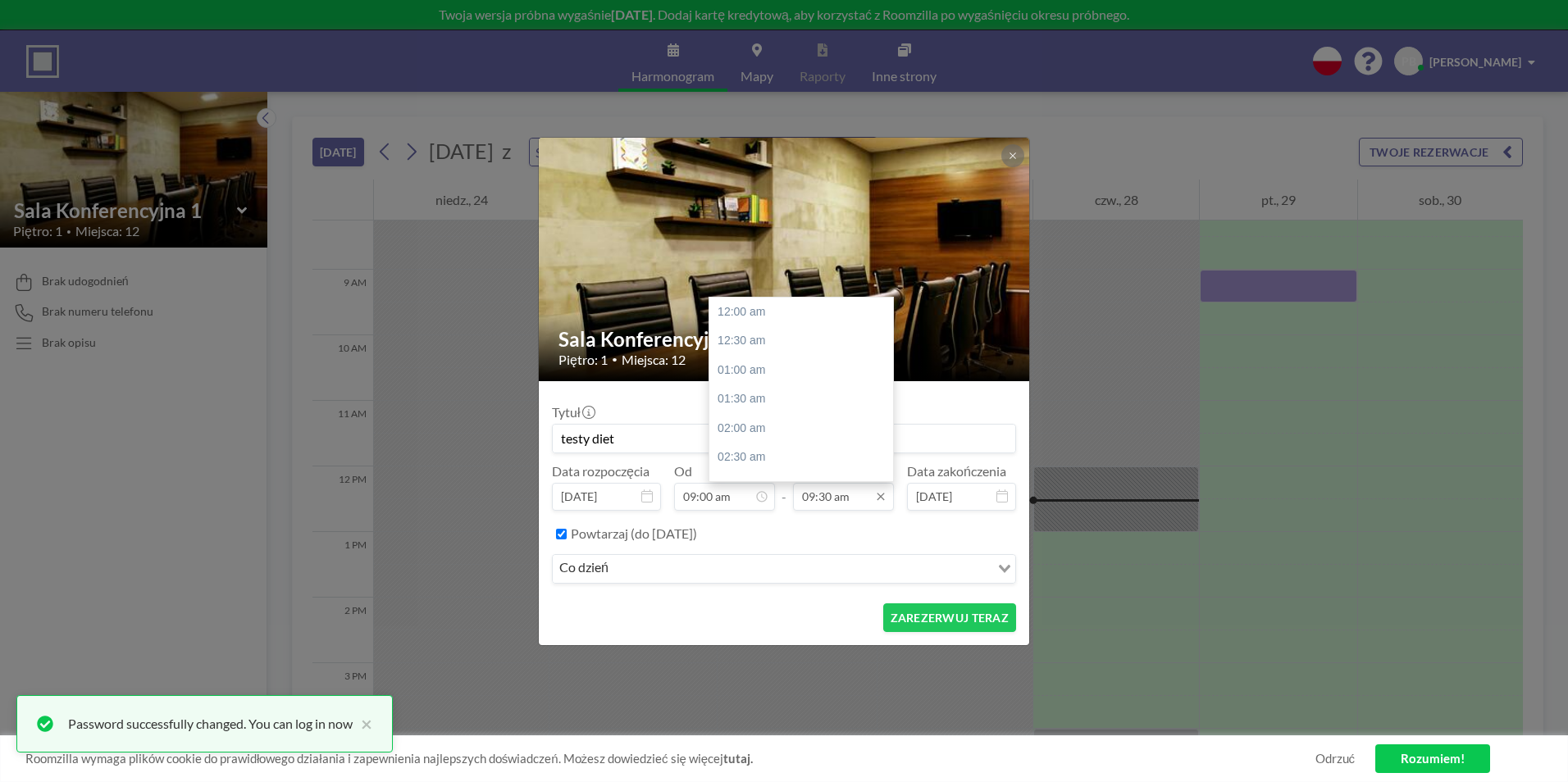
scroll to position [554, 0]
click at [846, 507] on input "09:30 am" at bounding box center [843, 497] width 101 height 28
click at [743, 342] on div "10:00 am" at bounding box center [805, 341] width 192 height 30
type input "10:00 am"
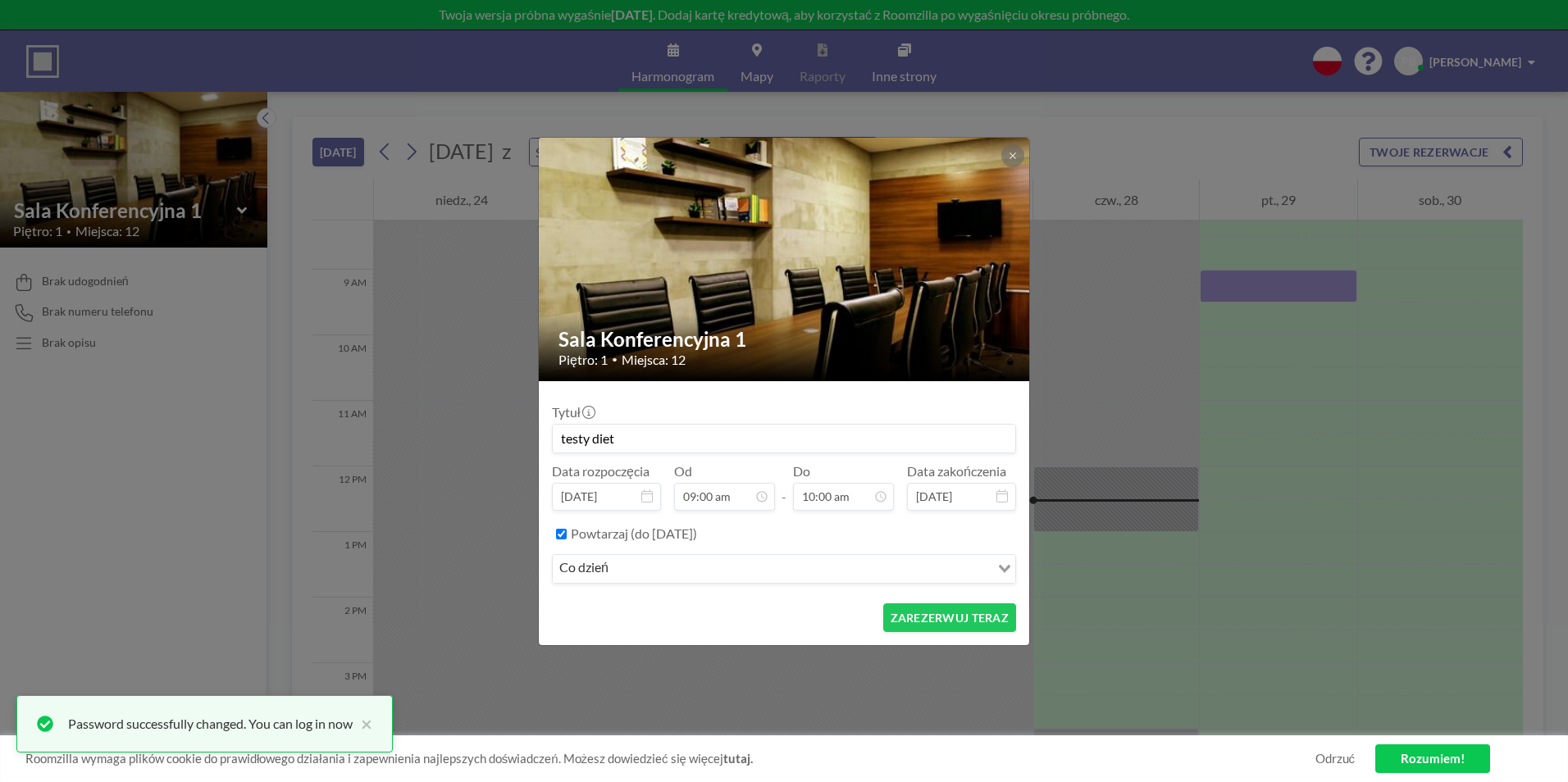
scroll to position [0, 0]
click at [636, 579] on input "Search for option" at bounding box center [801, 568] width 375 height 21
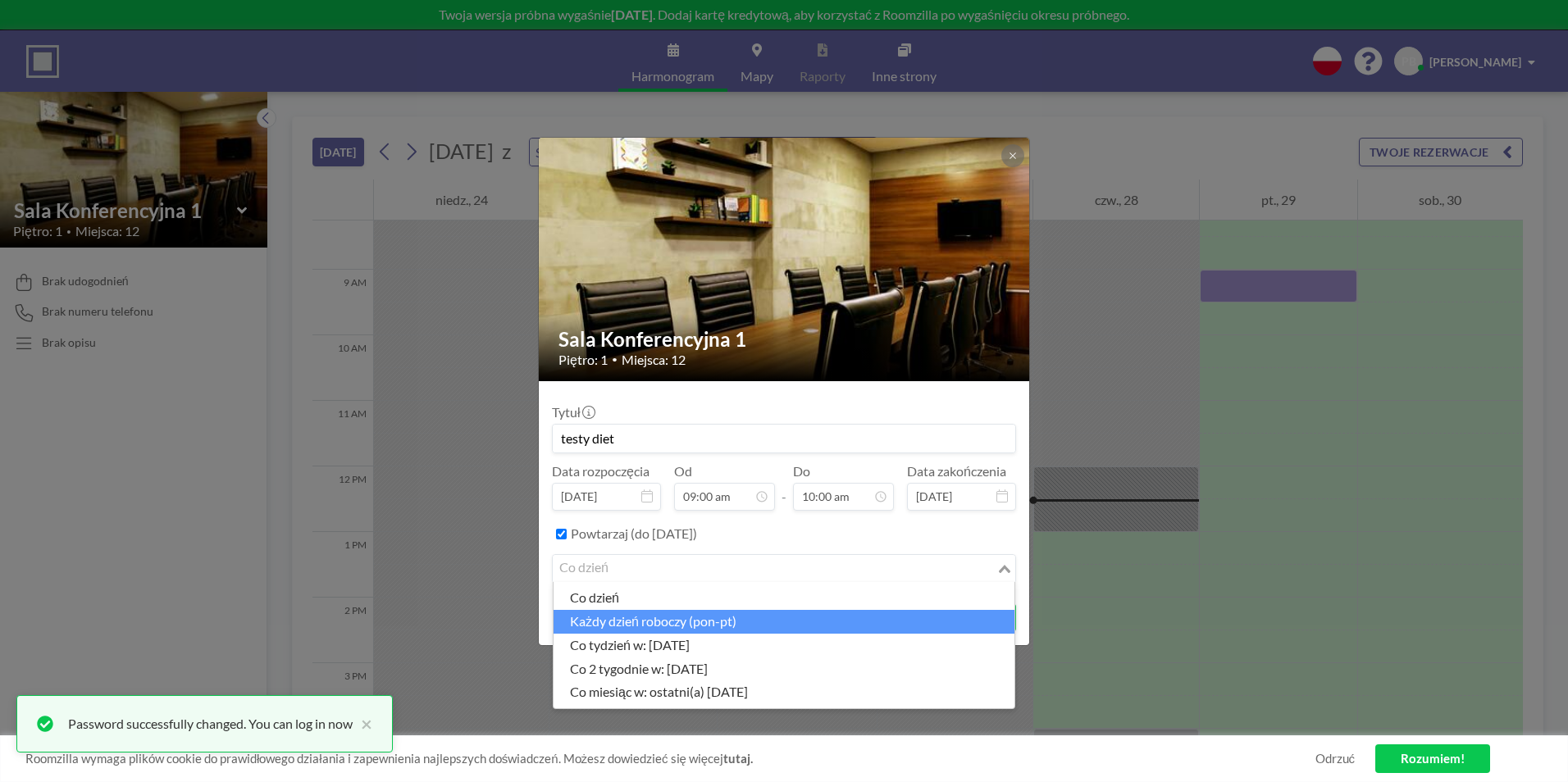
click at [668, 617] on li "każdy dzień roboczy (pon-pt)" at bounding box center [784, 622] width 461 height 24
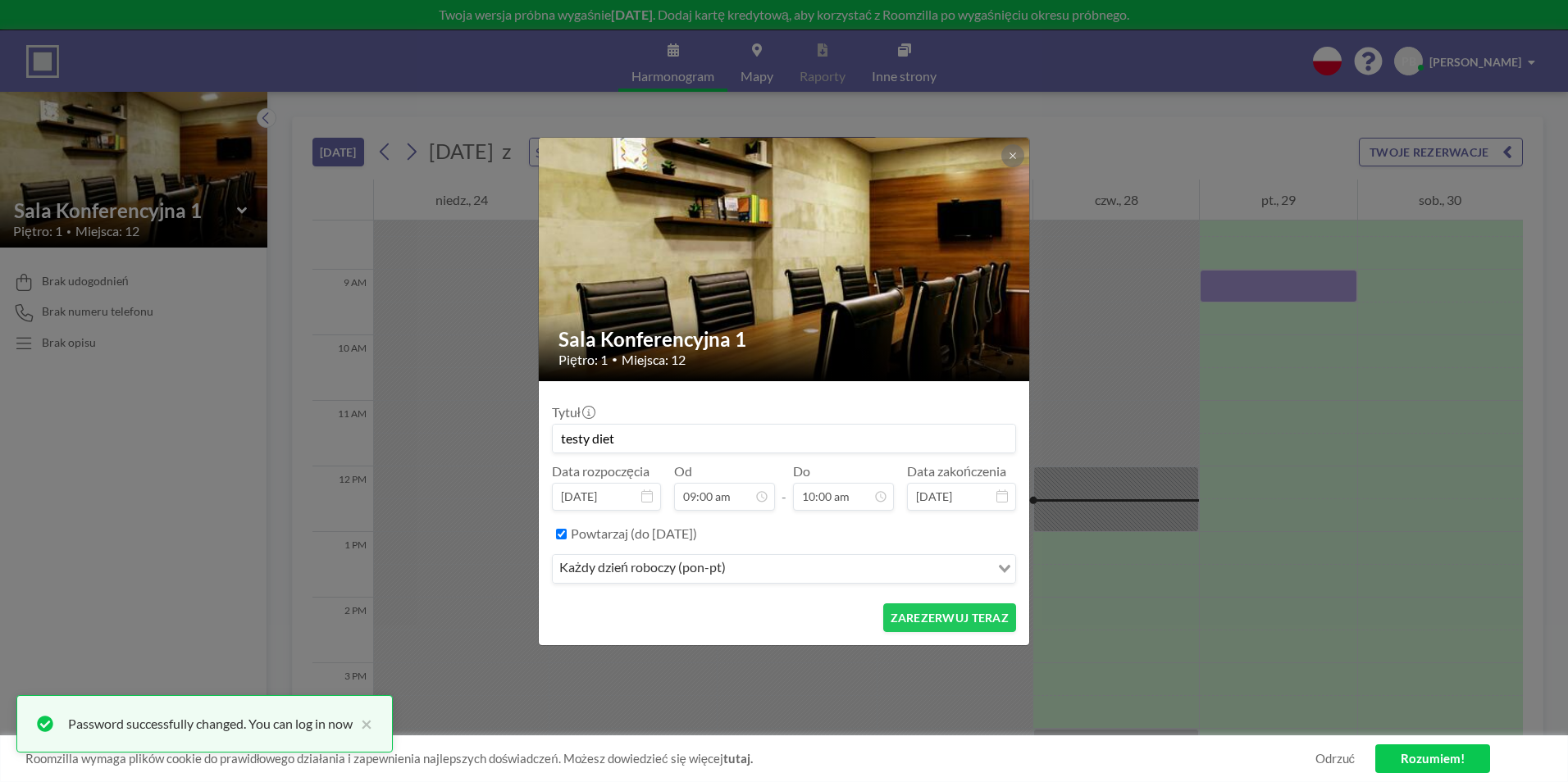
click at [1004, 496] on icon at bounding box center [1002, 496] width 11 height 13
click at [926, 618] on button "ZAREZERWUJ TERAZ" at bounding box center [950, 617] width 133 height 29
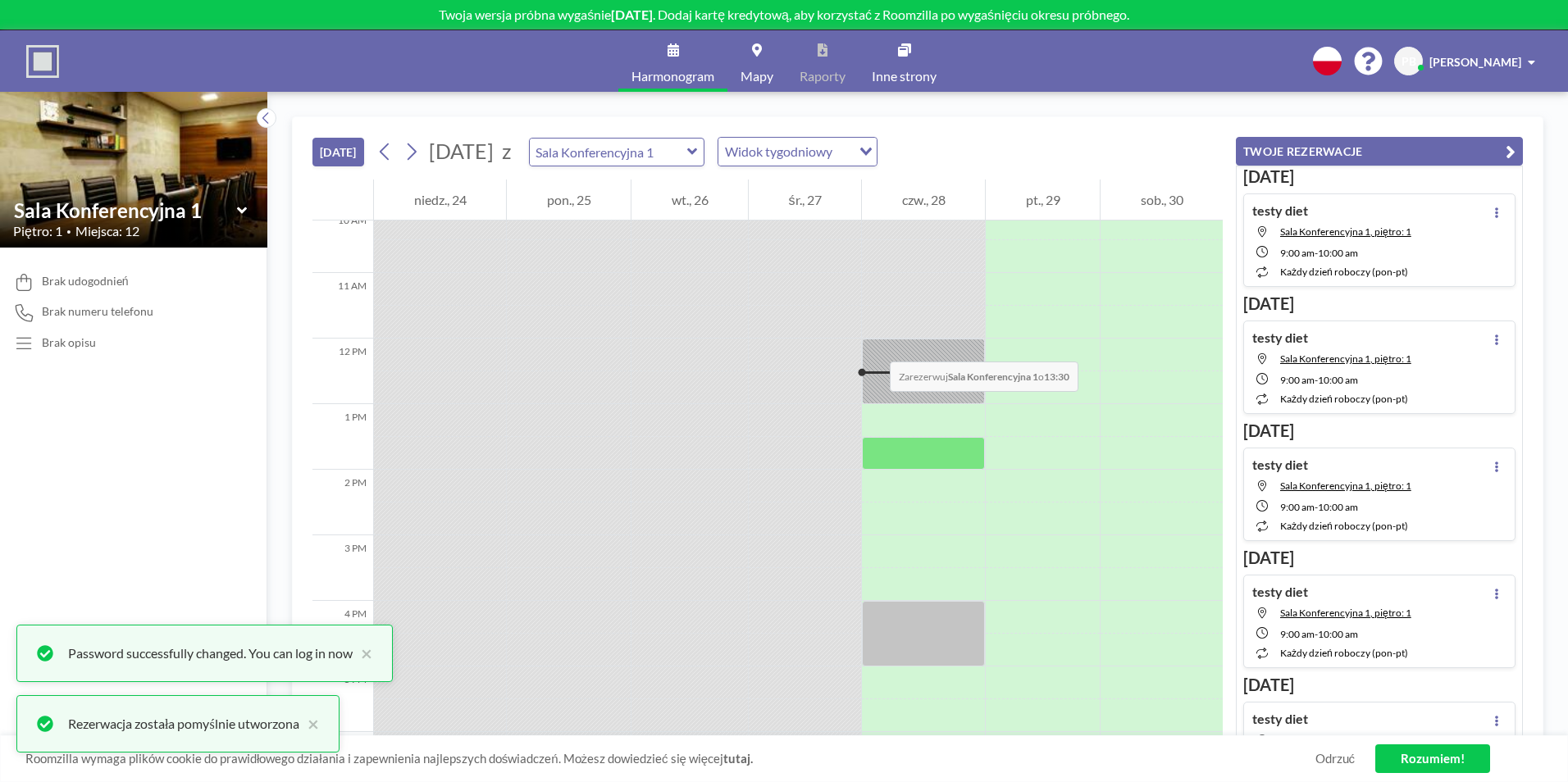
scroll to position [459, 0]
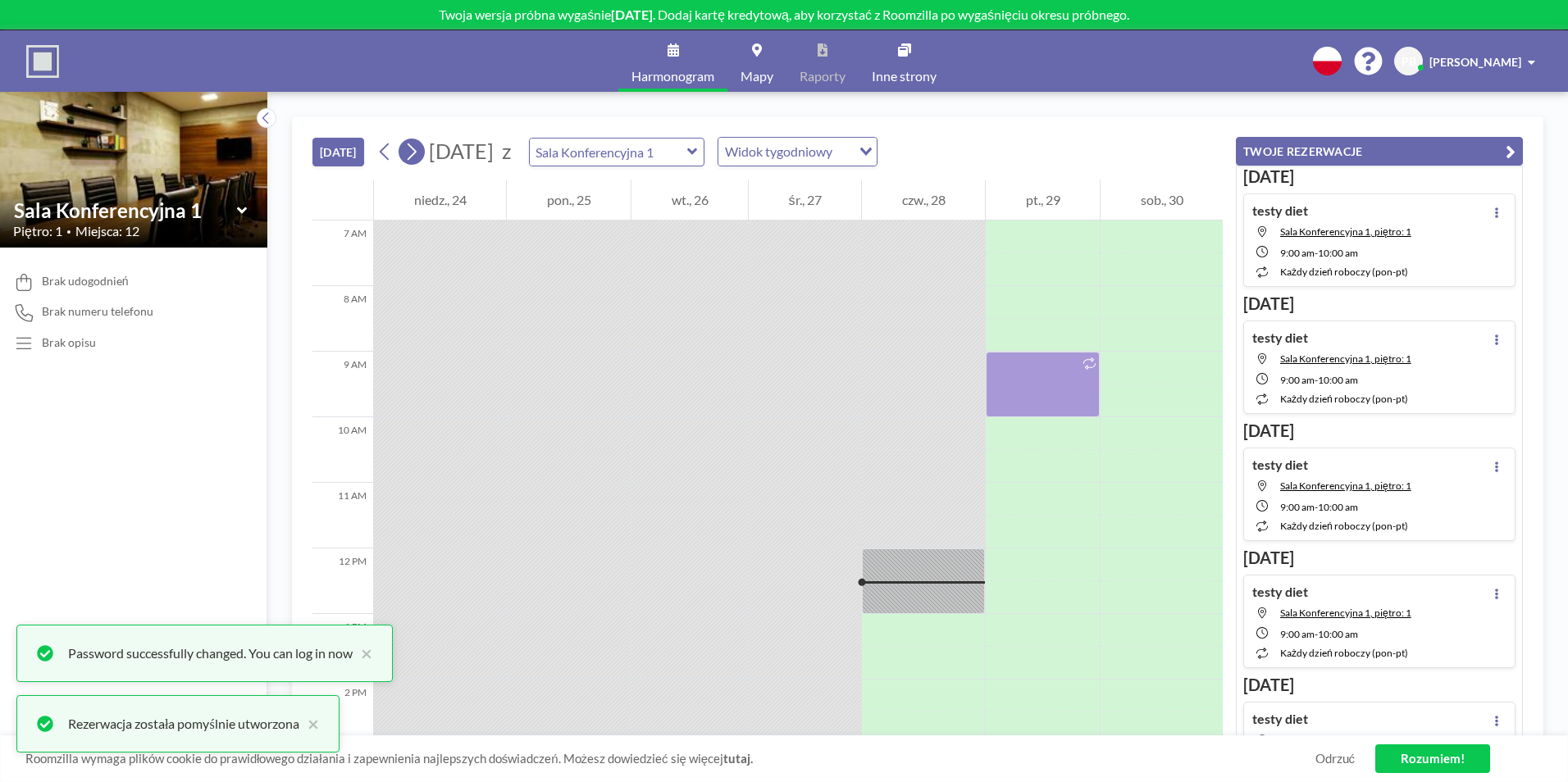
click at [407, 146] on icon at bounding box center [411, 152] width 16 height 25
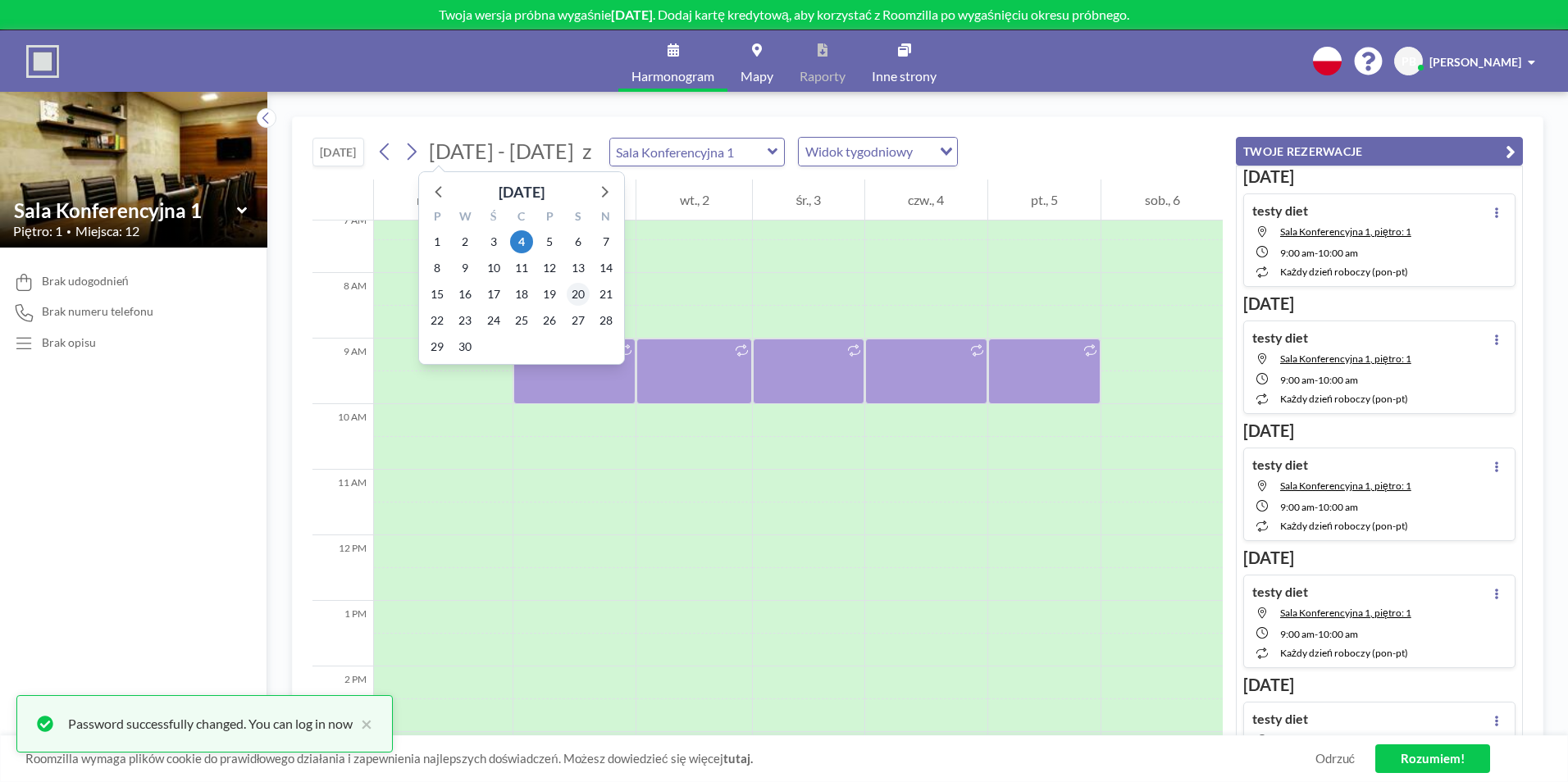
scroll to position [492, 0]
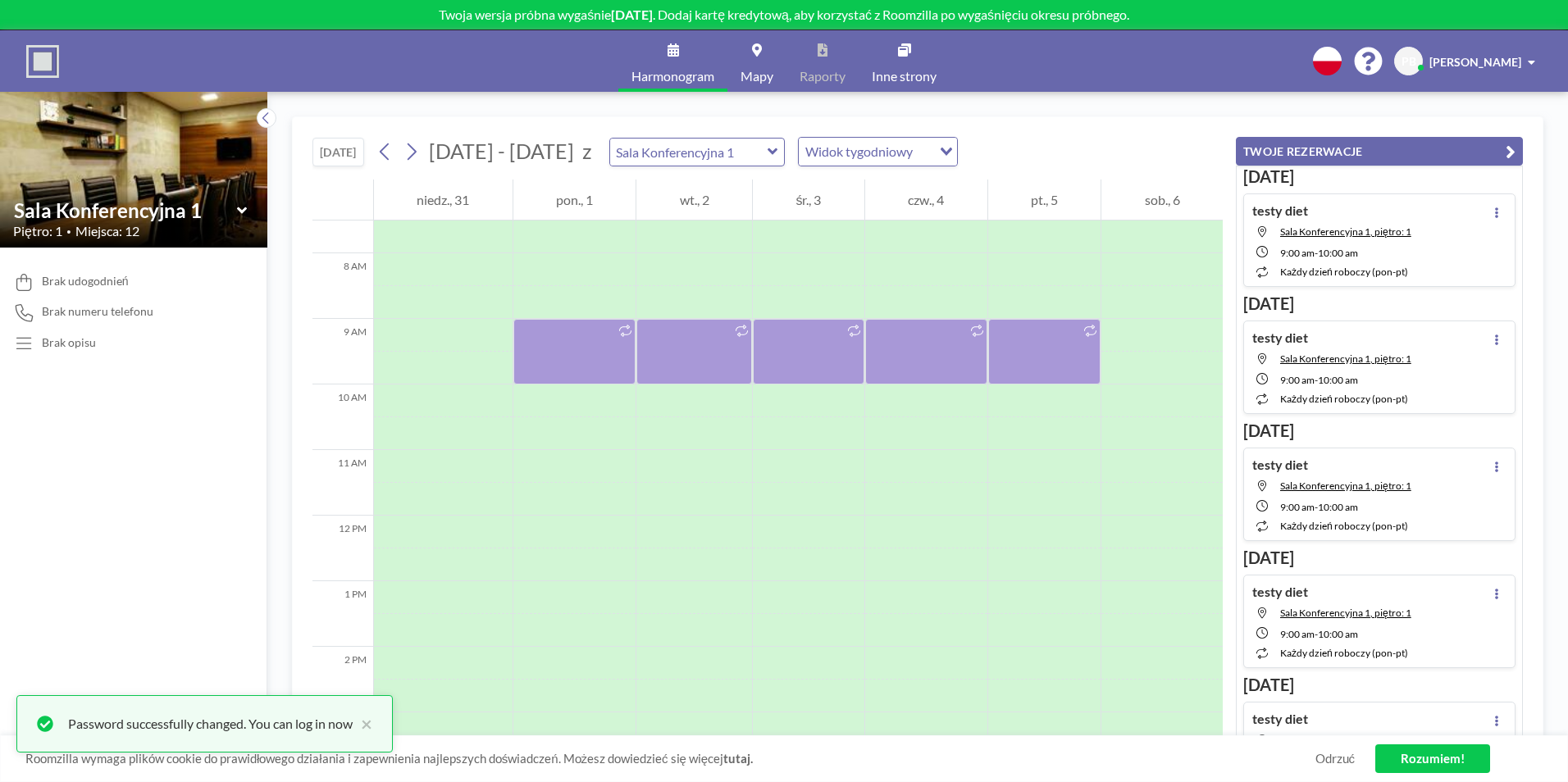
click at [694, 44] on link "Harmonogram" at bounding box center [673, 61] width 109 height 61
drag, startPoint x: 1430, startPoint y: 760, endPoint x: 1374, endPoint y: 744, distance: 58.2
click at [1429, 760] on link "Rozumiem!" at bounding box center [1433, 759] width 115 height 29
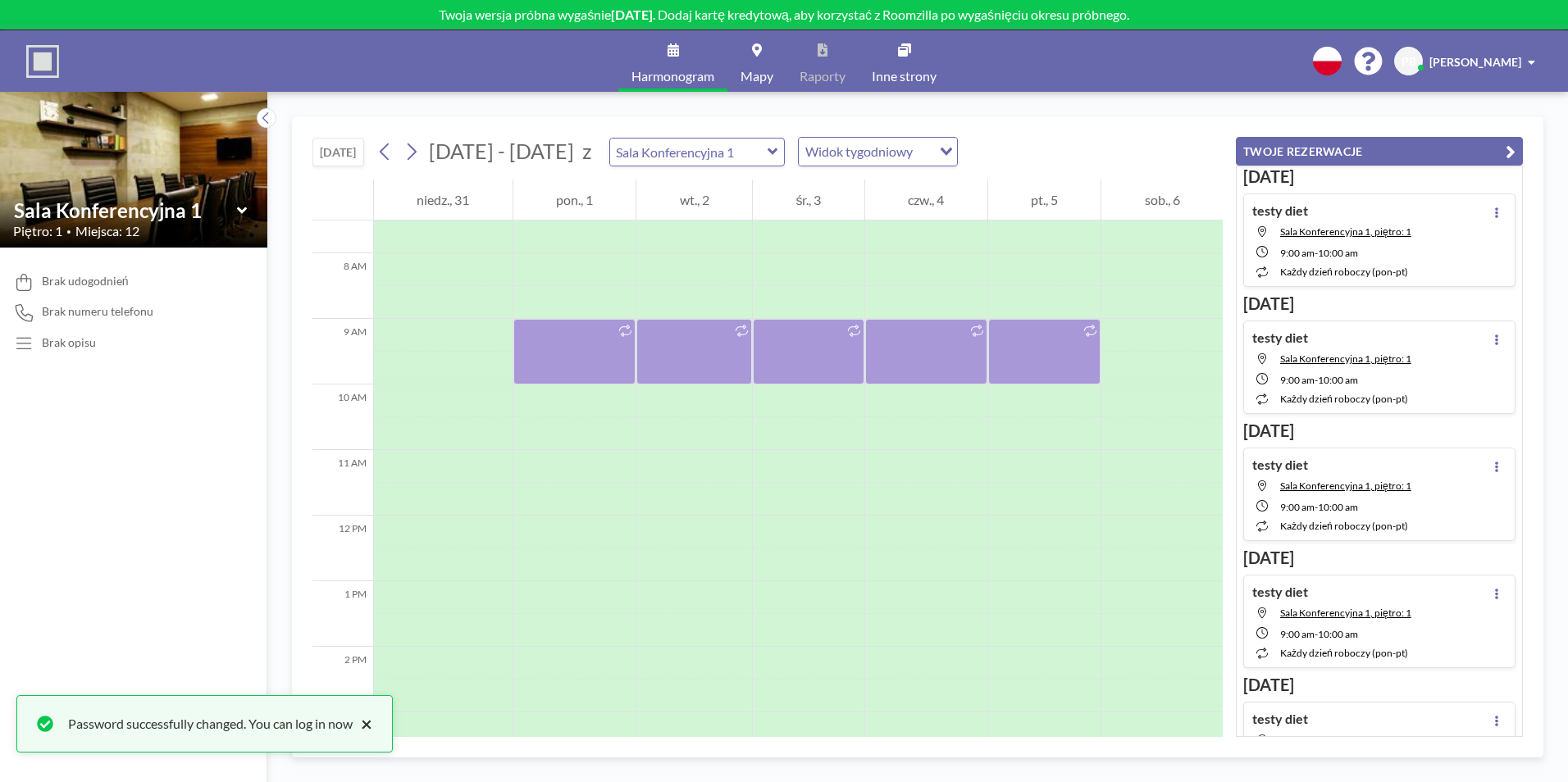
click at [372, 725] on button "×" at bounding box center [362, 724] width 19 height 19
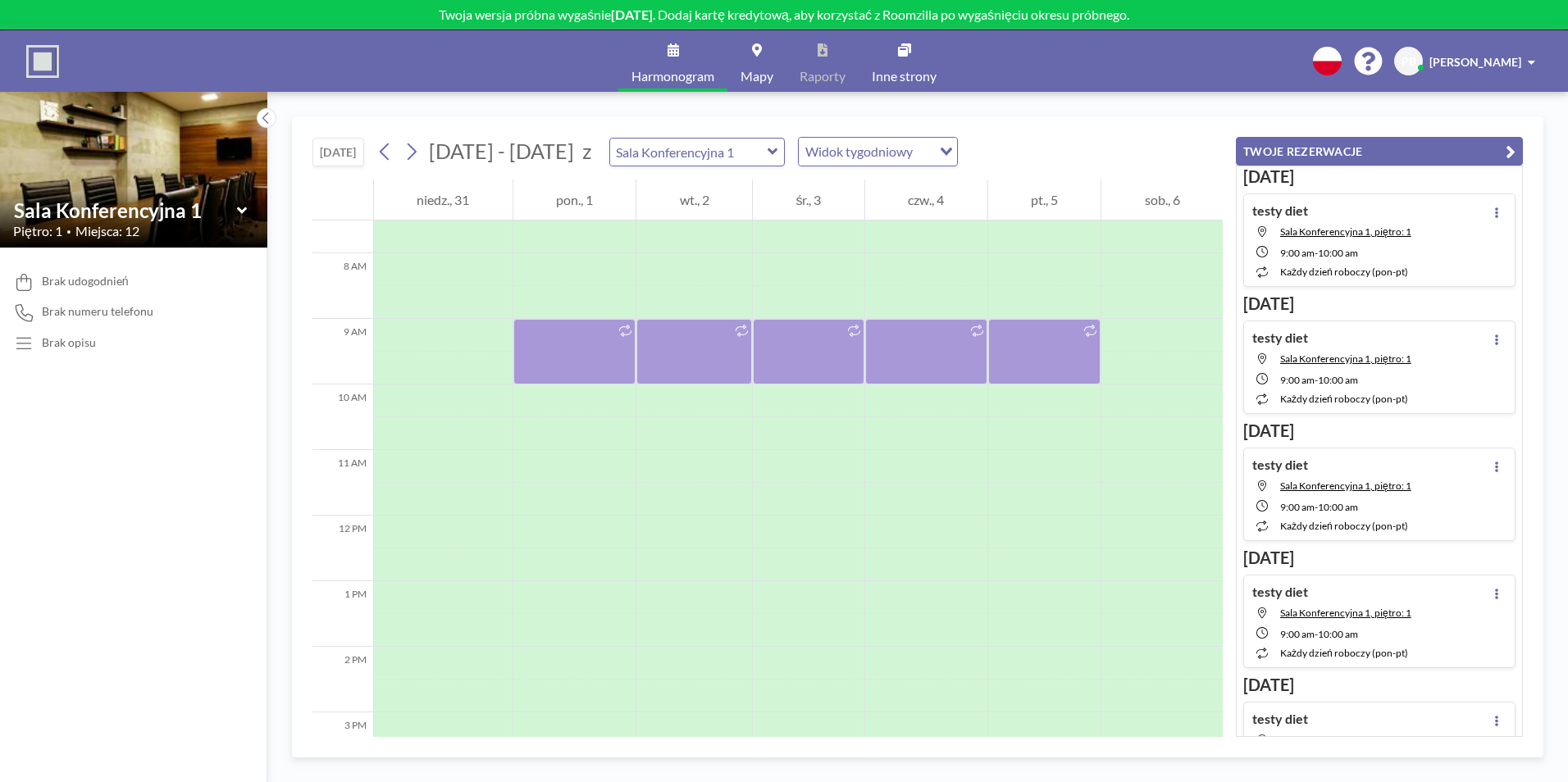
click at [926, 65] on link "Inne strony" at bounding box center [904, 61] width 91 height 61
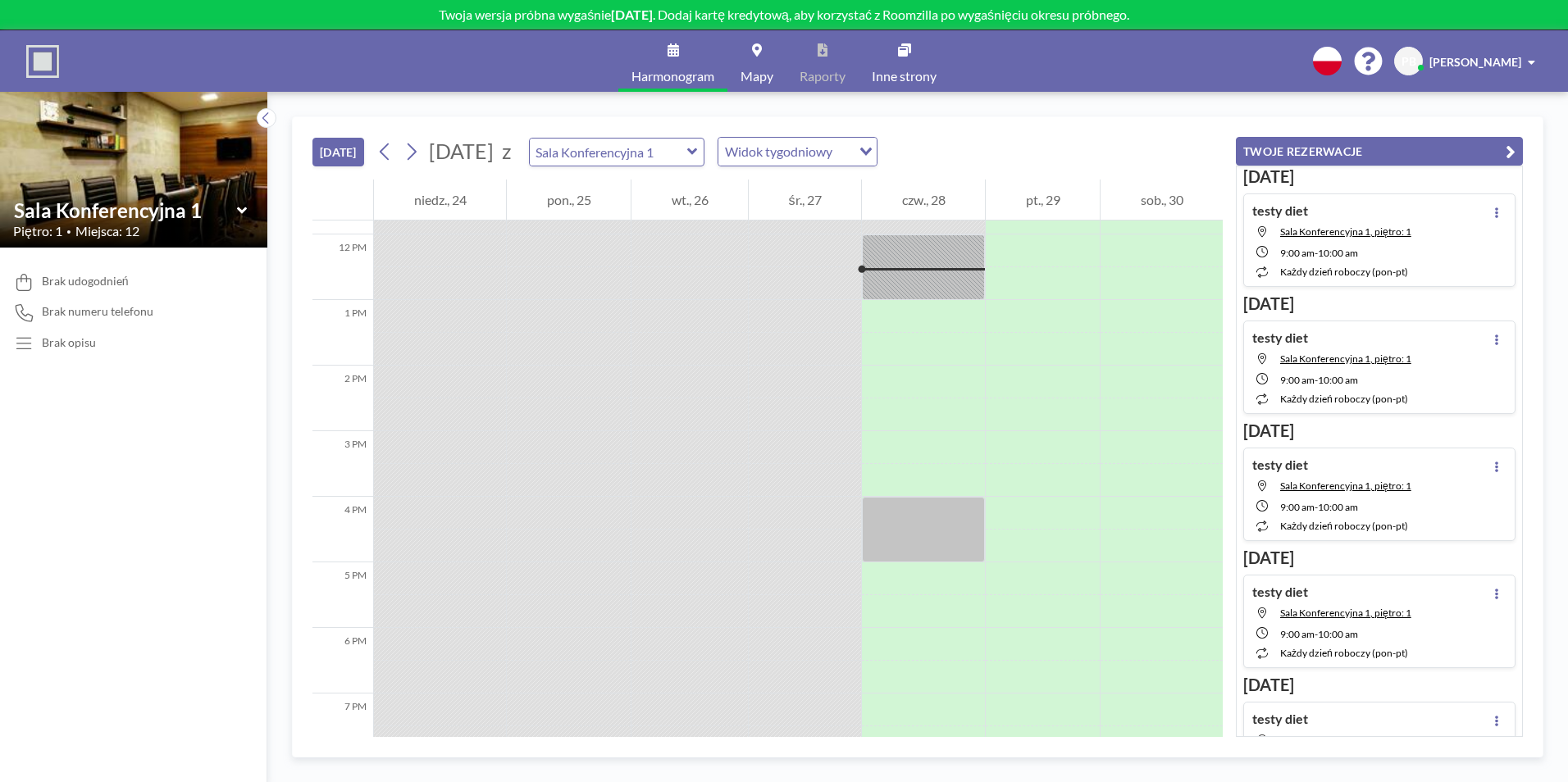
scroll to position [788, 0]
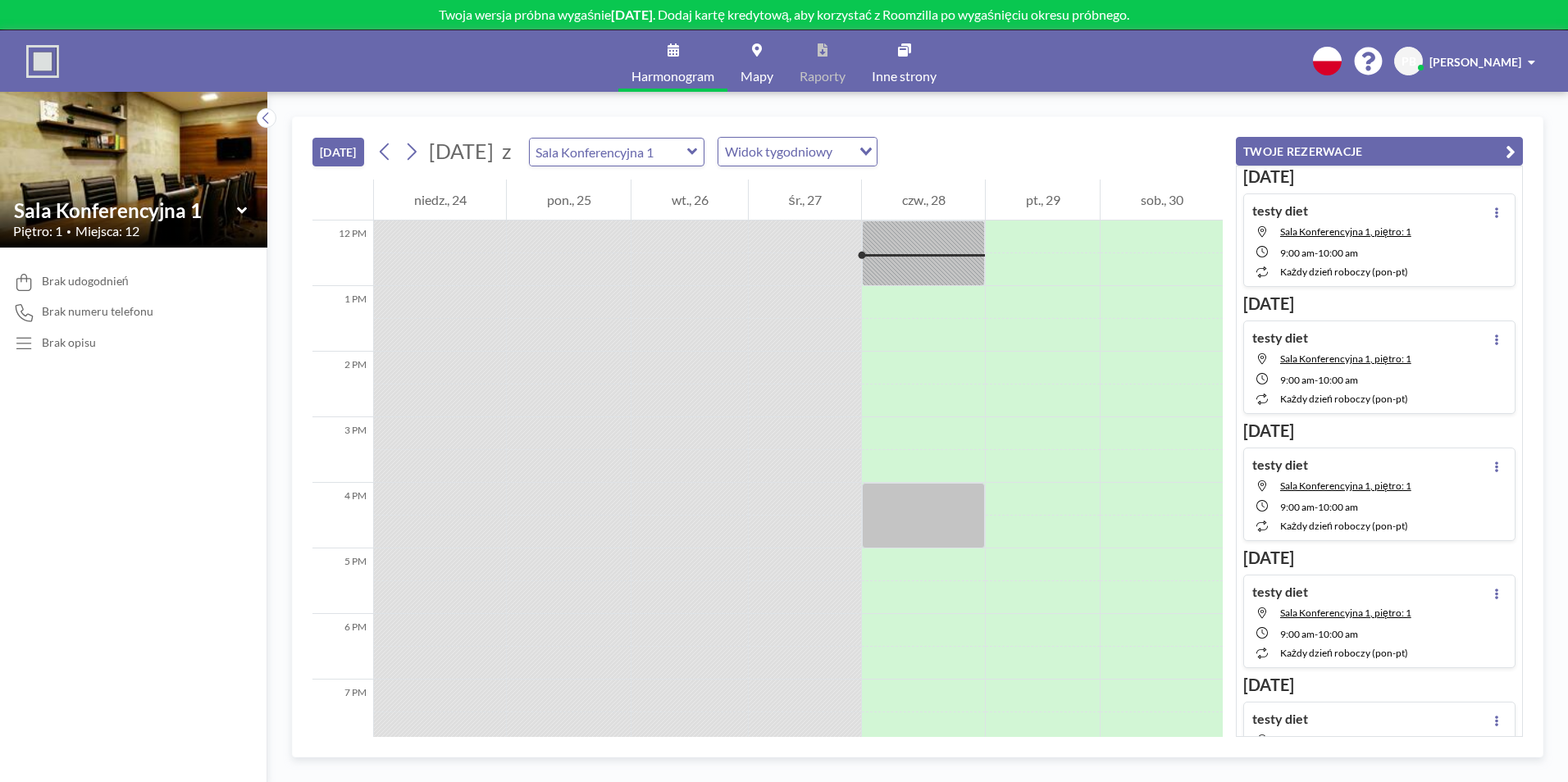
click at [801, 146] on div "Widok tygodniowy" at bounding box center [785, 150] width 133 height 25
click at [817, 177] on li "Widok dzienny" at bounding box center [833, 181] width 141 height 24
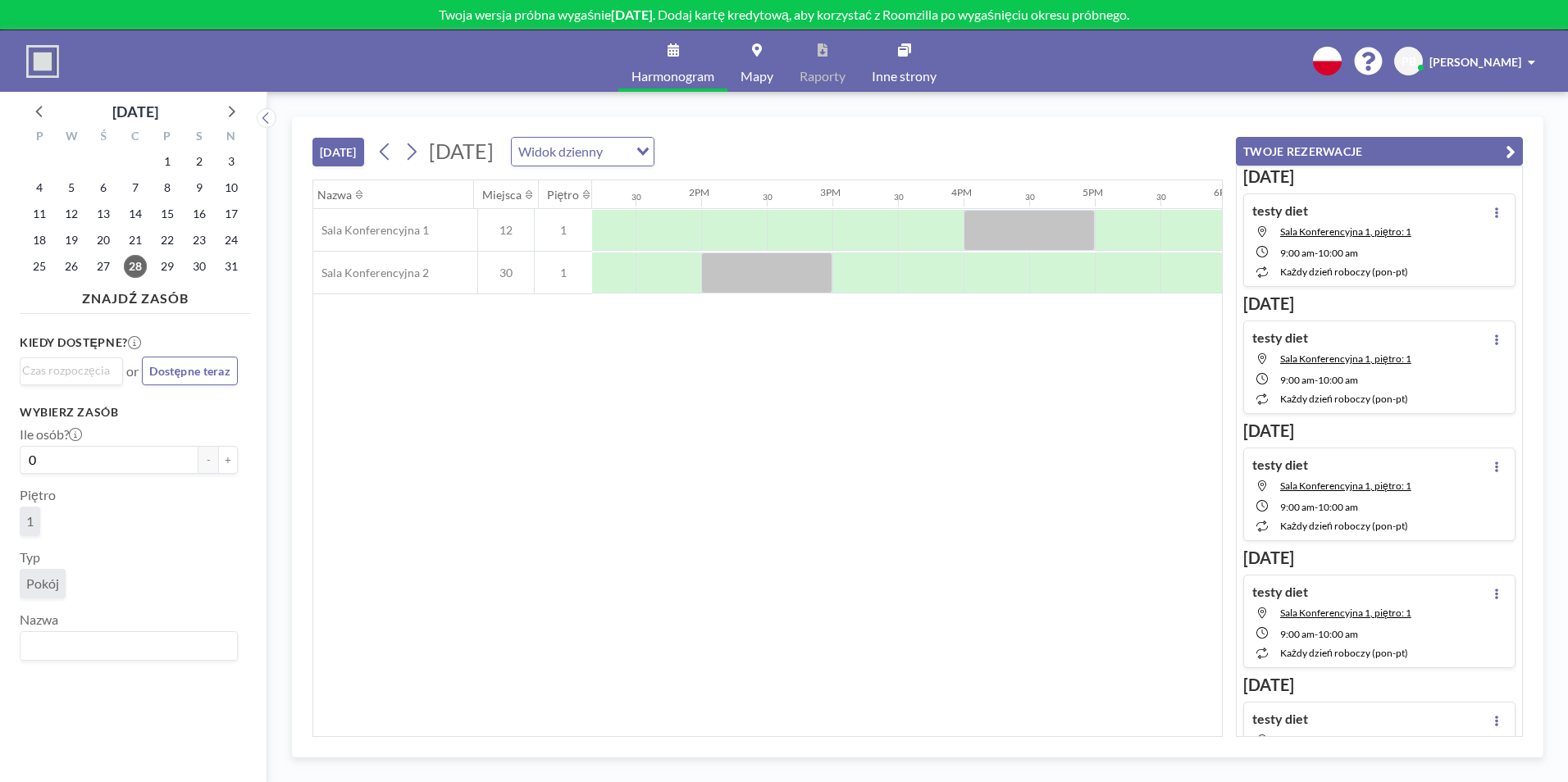
scroll to position [0, 1711]
click at [404, 143] on icon at bounding box center [411, 152] width 16 height 25
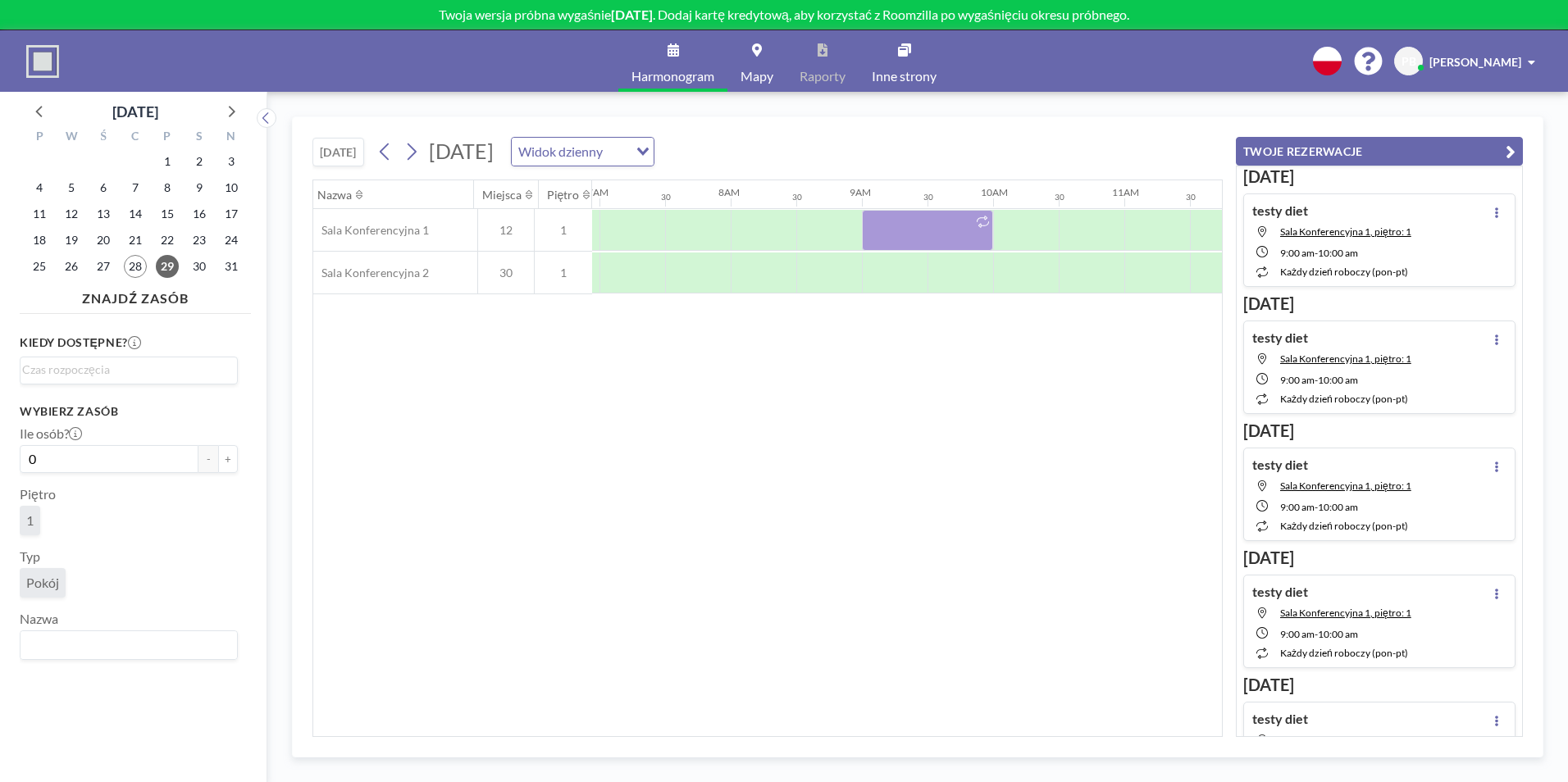
scroll to position [0, 984]
click at [150, 364] on input "Search for option" at bounding box center [125, 370] width 205 height 19
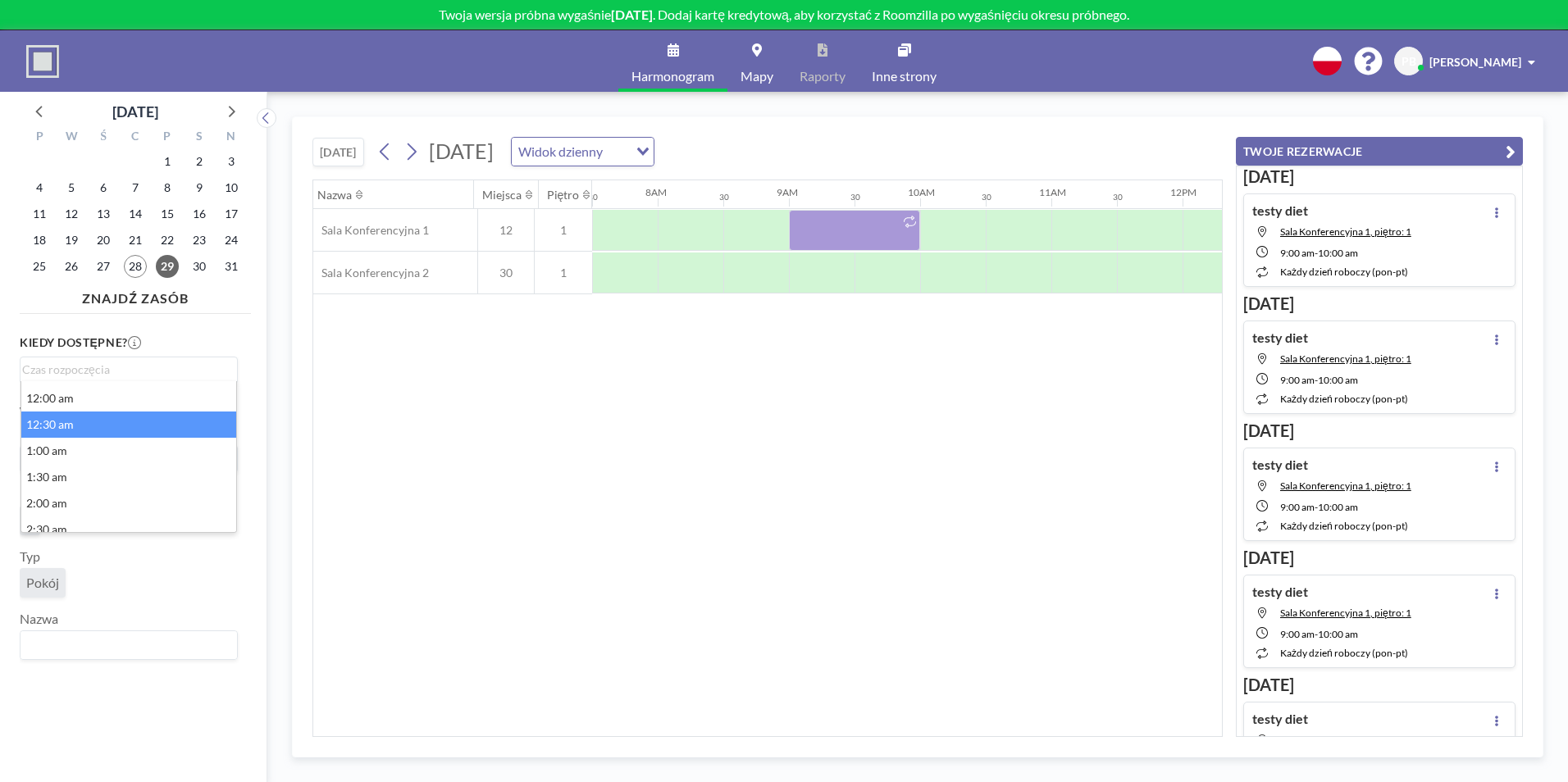
click at [782, 16] on p "Twoja wersja próbna wygaśnie za 14 dni . Dodaj kartę kredytową, aby korzystać z…" at bounding box center [784, 15] width 1568 height 17
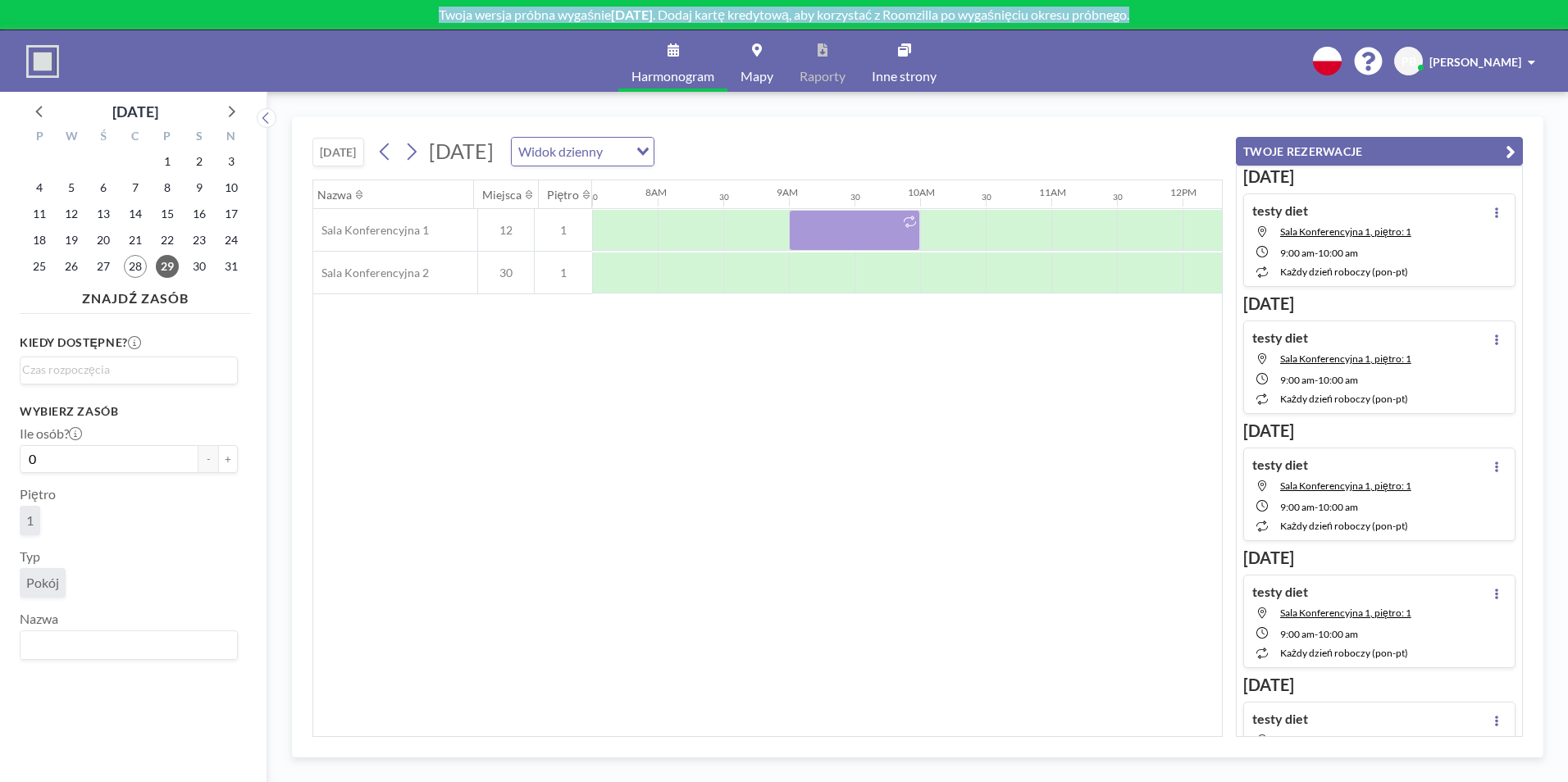
drag, startPoint x: 1164, startPoint y: 13, endPoint x: 407, endPoint y: 13, distance: 757.0
click at [407, 13] on p "Twoja wersja próbna wygaśnie za 14 dni . Dodaj kartę kredytową, aby korzystać z…" at bounding box center [784, 15] width 1568 height 17
drag, startPoint x: 407, startPoint y: 13, endPoint x: 465, endPoint y: 11, distance: 58.0
click at [465, 11] on p "Twoja wersja próbna wygaśnie za 14 dni . Dodaj kartę kredytową, aby korzystać z…" at bounding box center [784, 15] width 1568 height 17
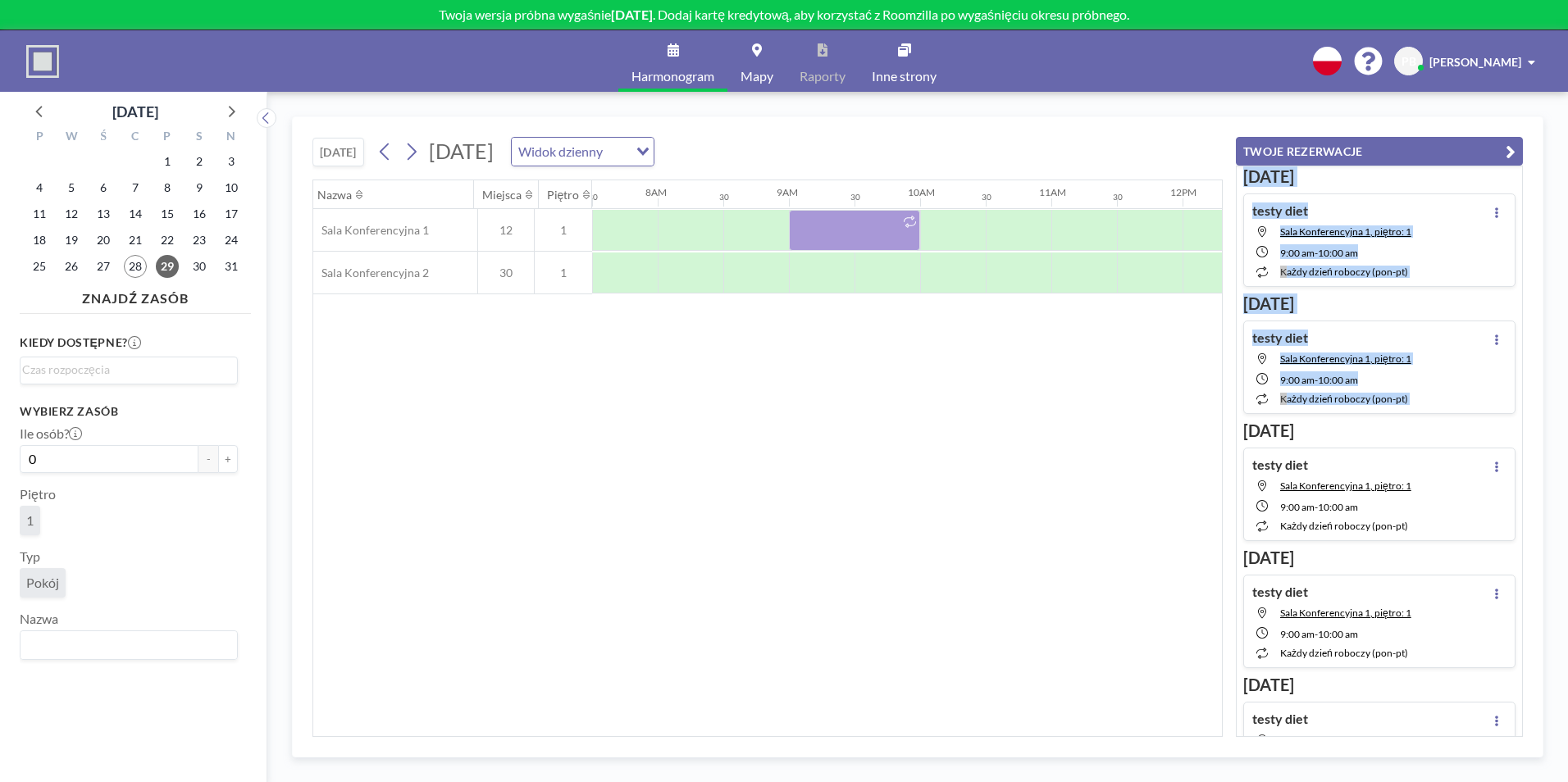
drag, startPoint x: 1523, startPoint y: 371, endPoint x: 1535, endPoint y: 480, distance: 109.7
click at [1535, 480] on div "DZIŚ piątek, 29 sierpnia 2025 Widok dzienny Loading... Nazwa Miejsca Piętro 12A…" at bounding box center [917, 437] width 1251 height 641
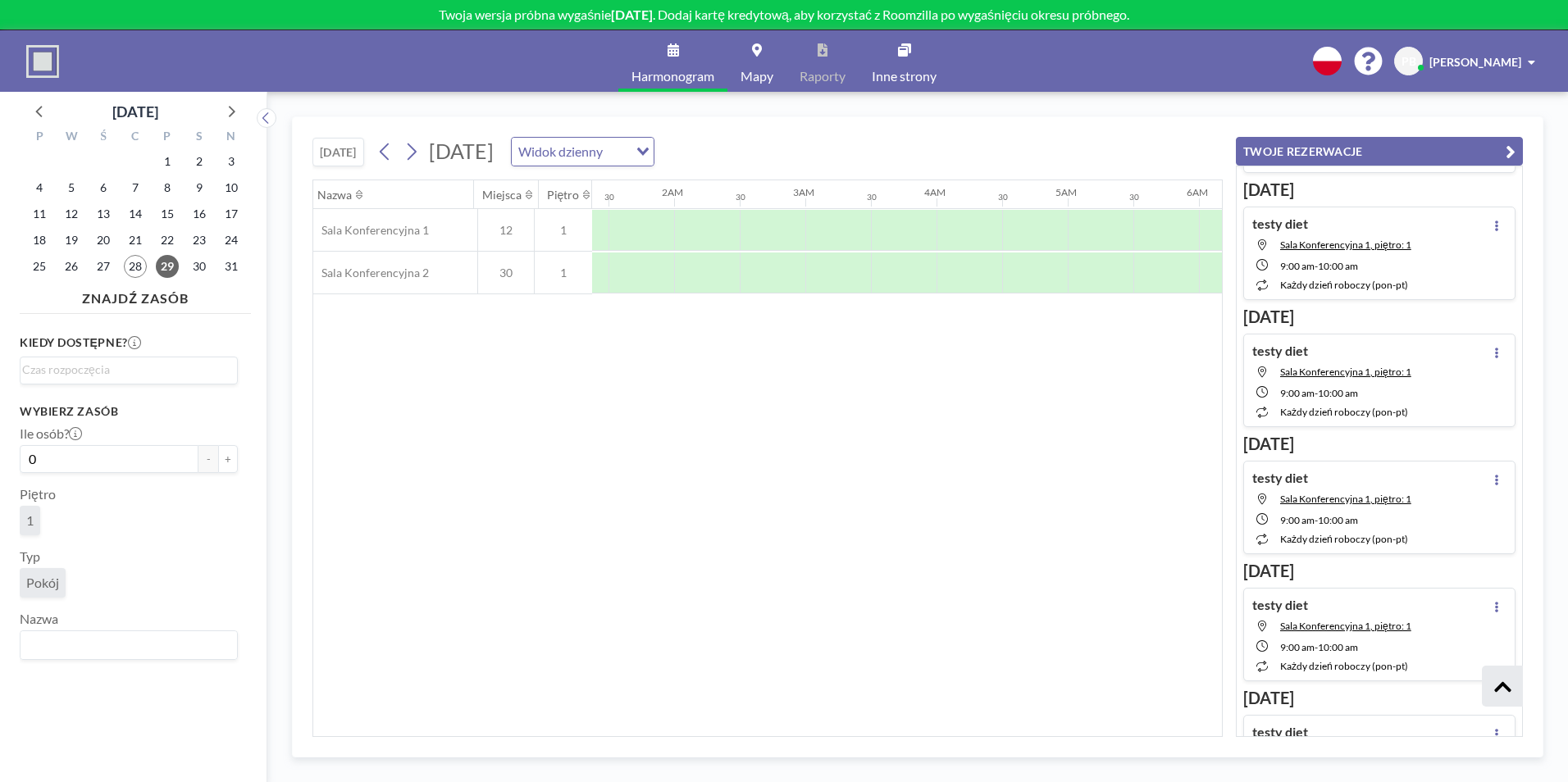
scroll to position [0, 0]
click at [594, 198] on div "Piętro" at bounding box center [567, 194] width 57 height 29
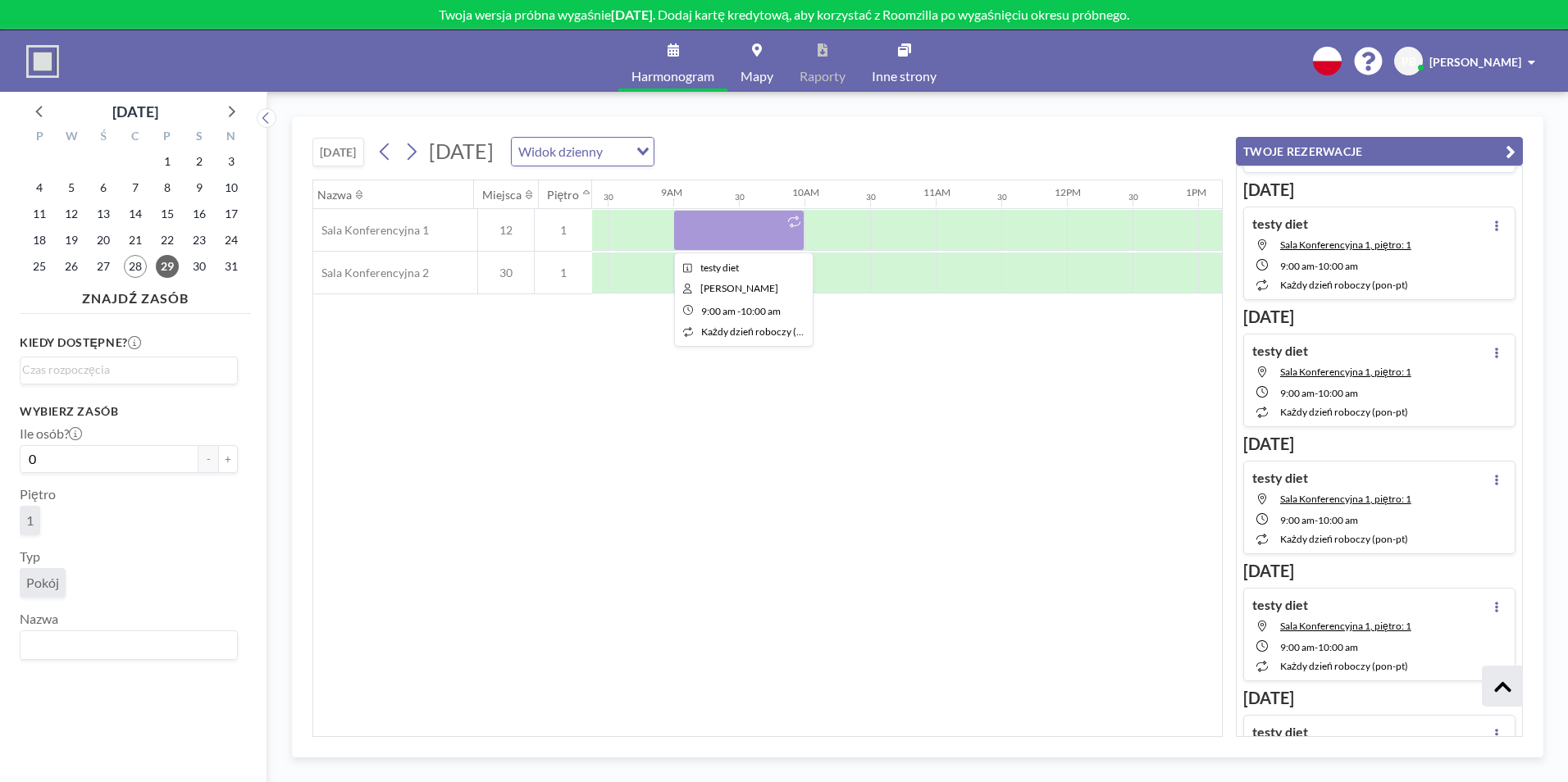
click at [764, 224] on div at bounding box center [740, 230] width 131 height 41
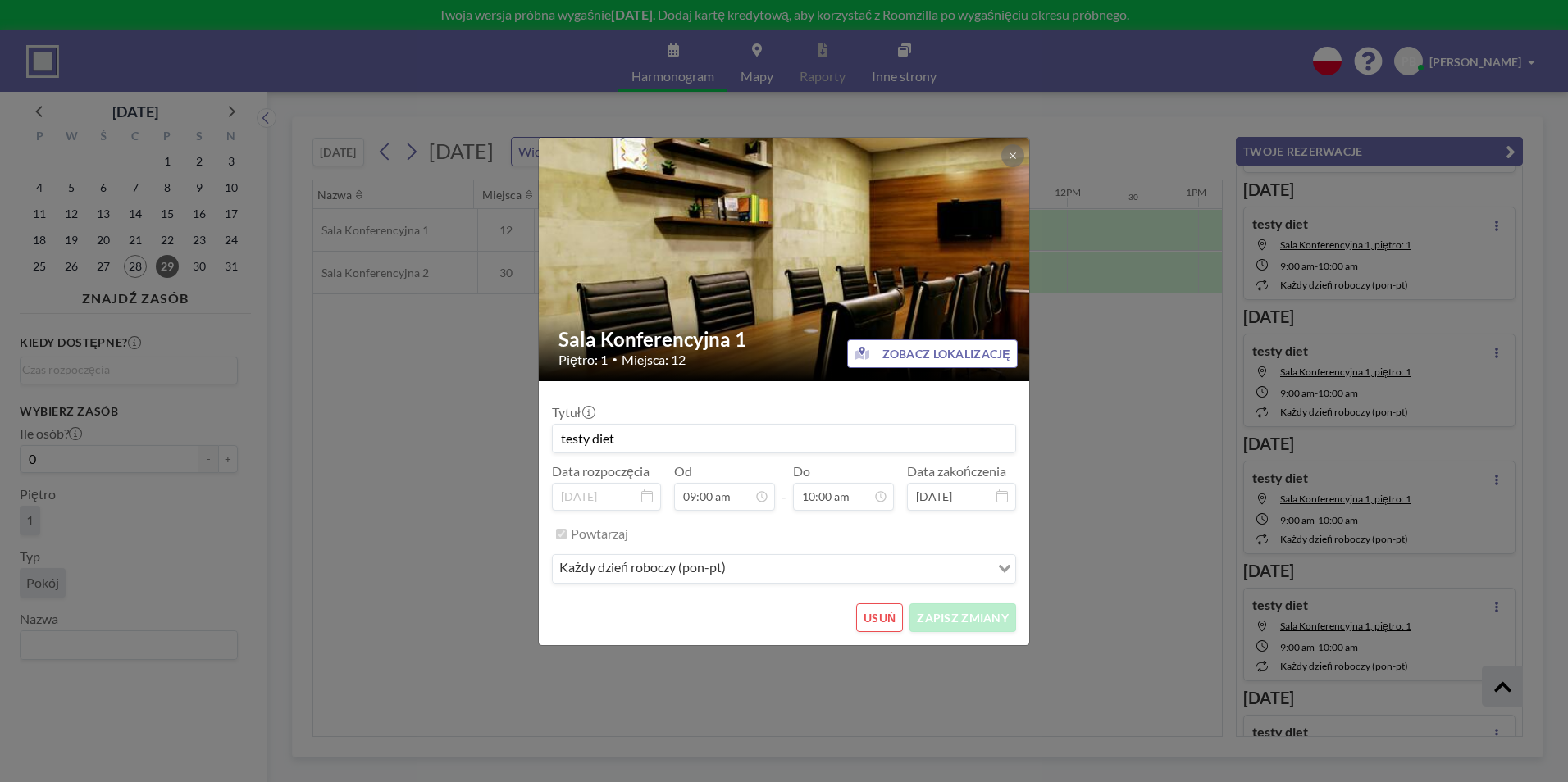
click at [877, 621] on button "USUŃ" at bounding box center [879, 617] width 47 height 29
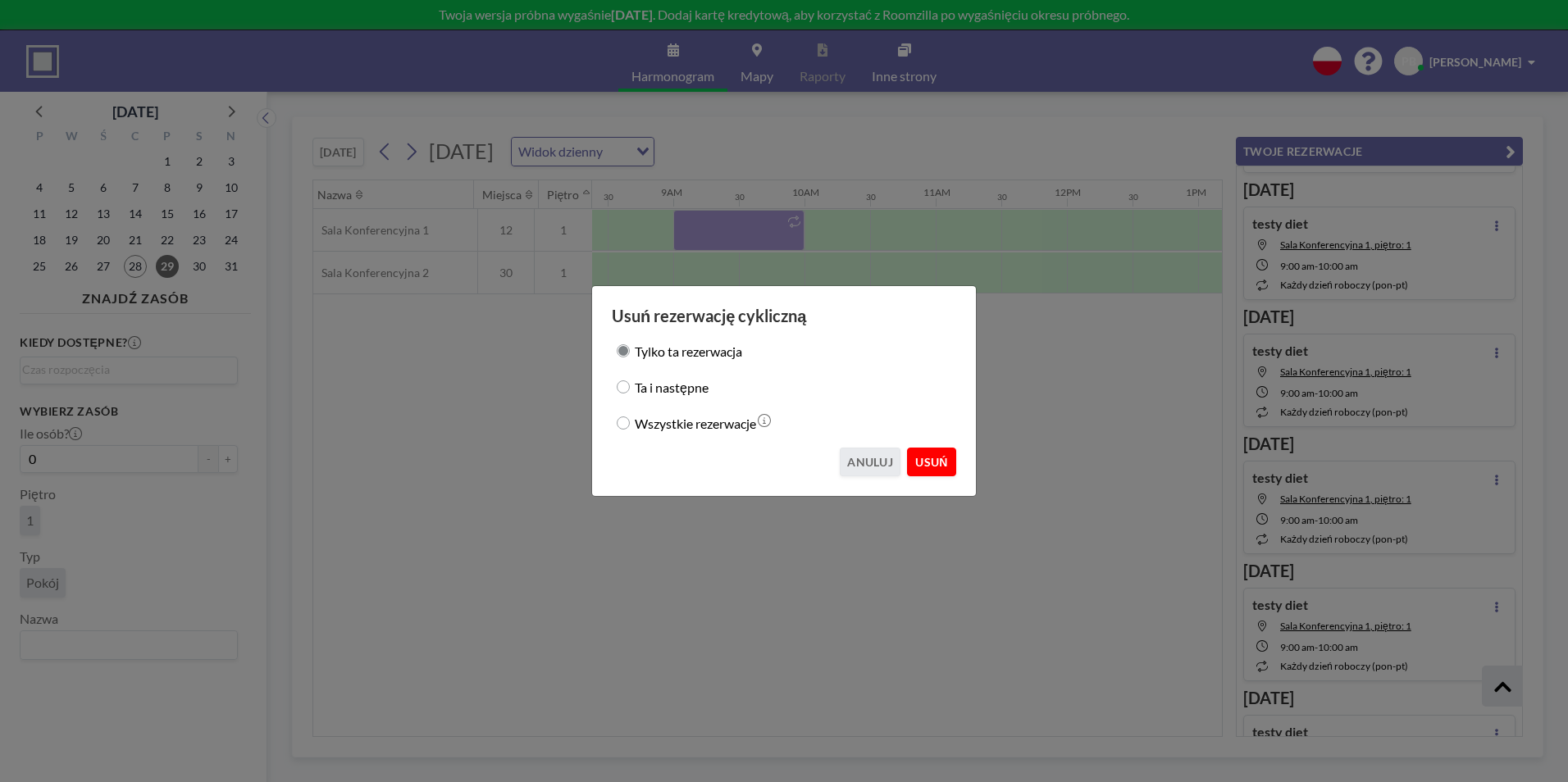
click at [938, 465] on button "USUŃ" at bounding box center [931, 462] width 49 height 29
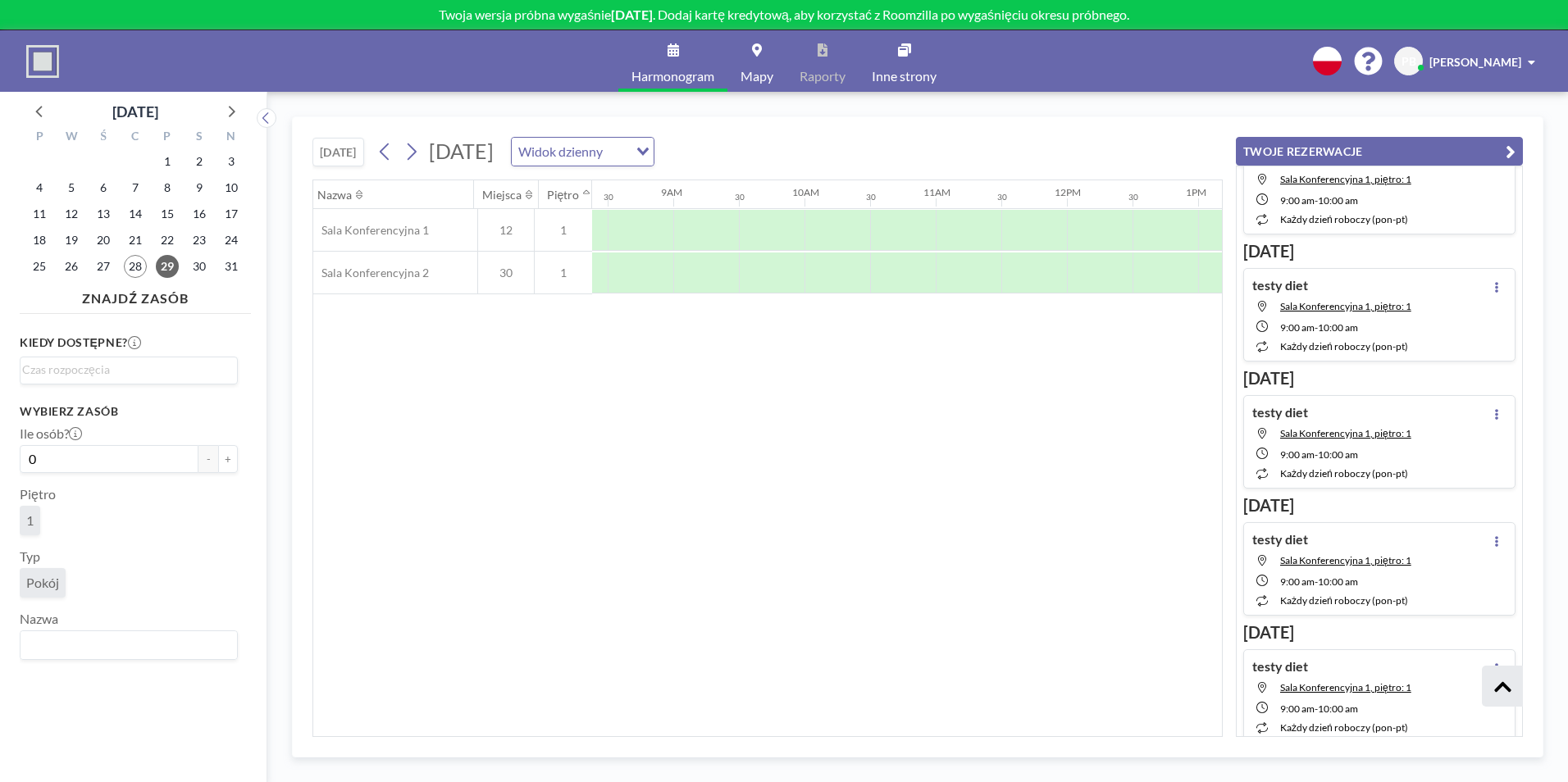
scroll to position [2870, 0]
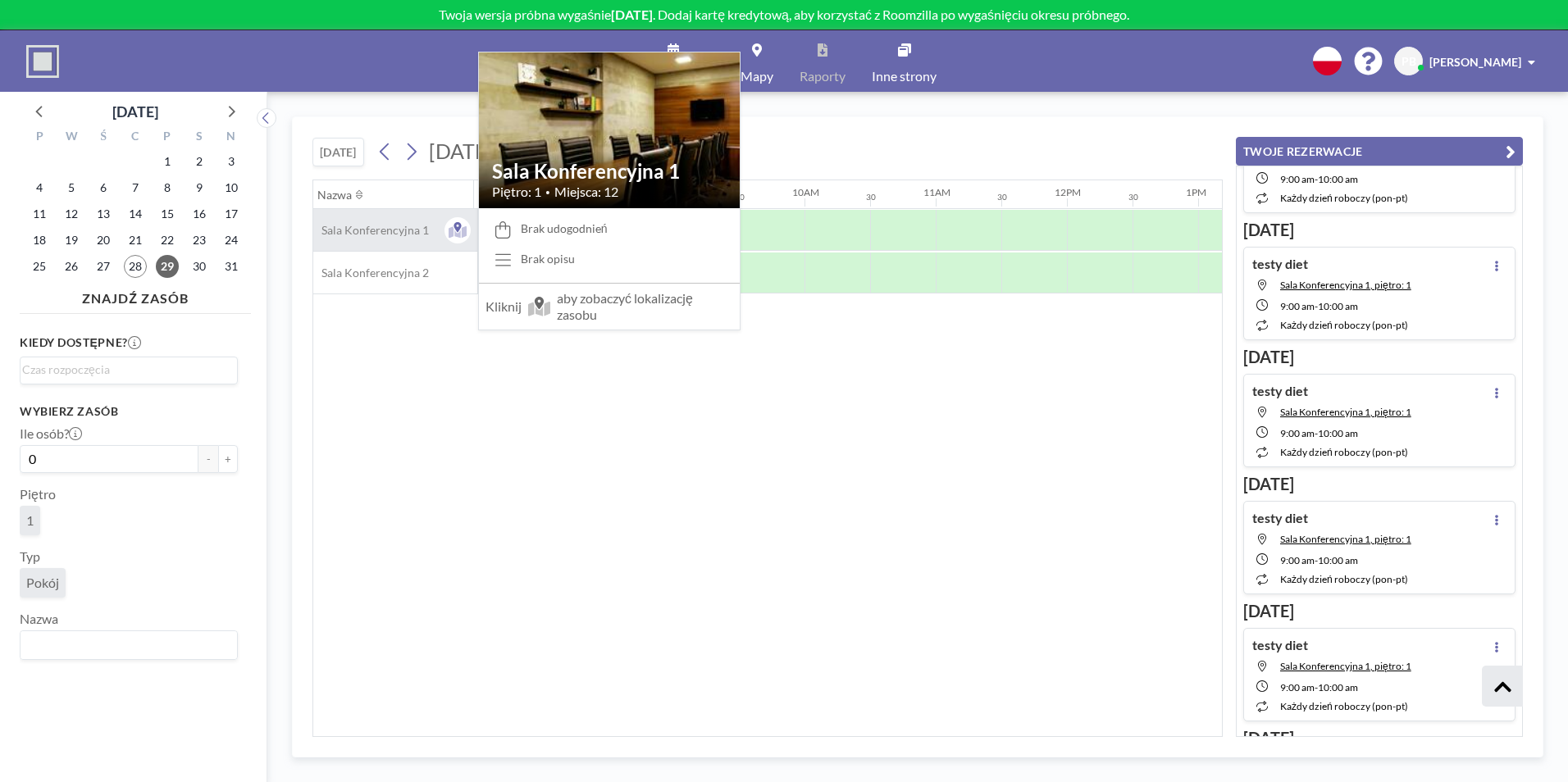
click at [356, 219] on div "Sala Konferencyjna 1" at bounding box center [395, 230] width 164 height 42
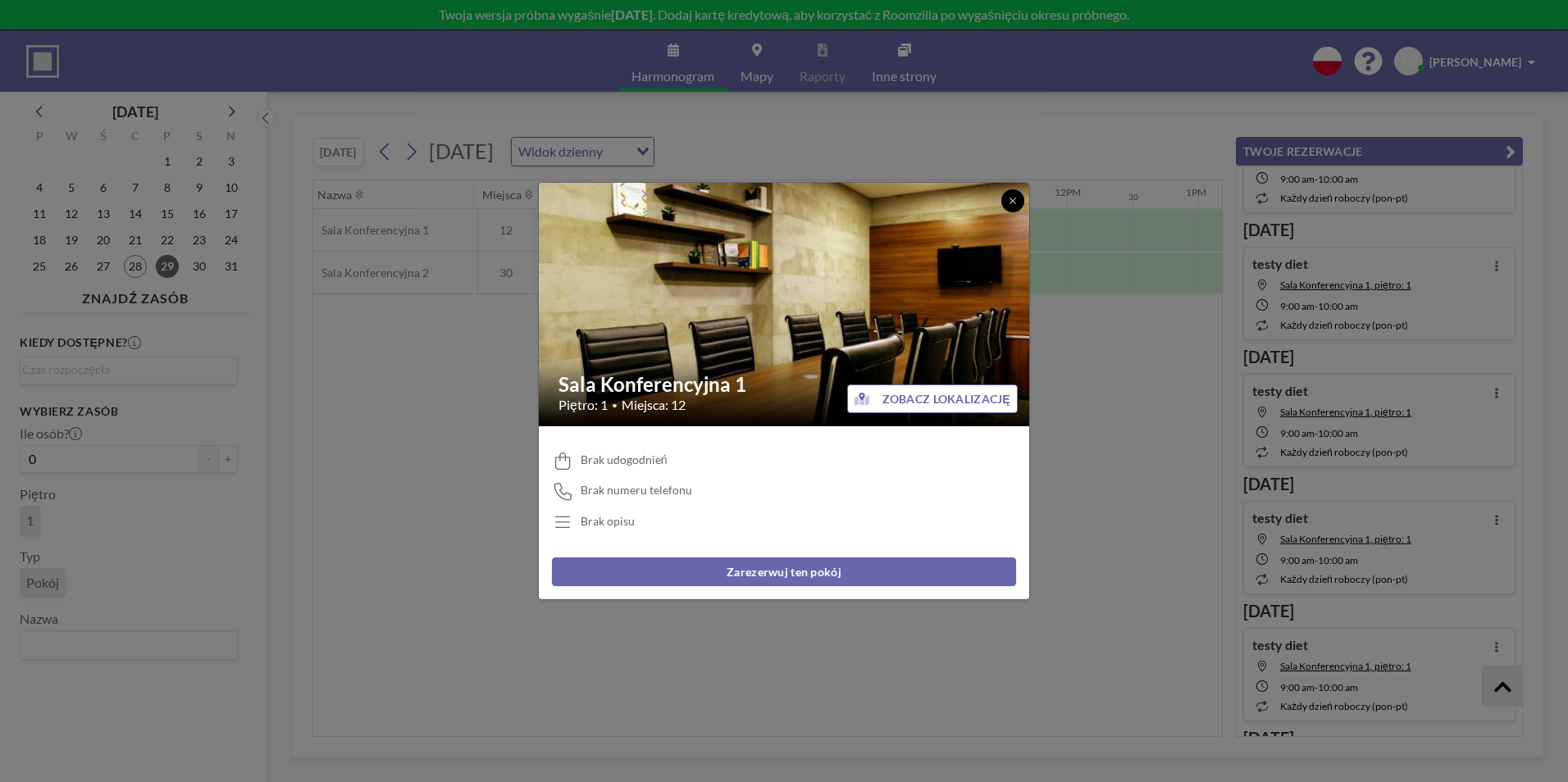
click at [1007, 198] on button at bounding box center [1013, 201] width 23 height 23
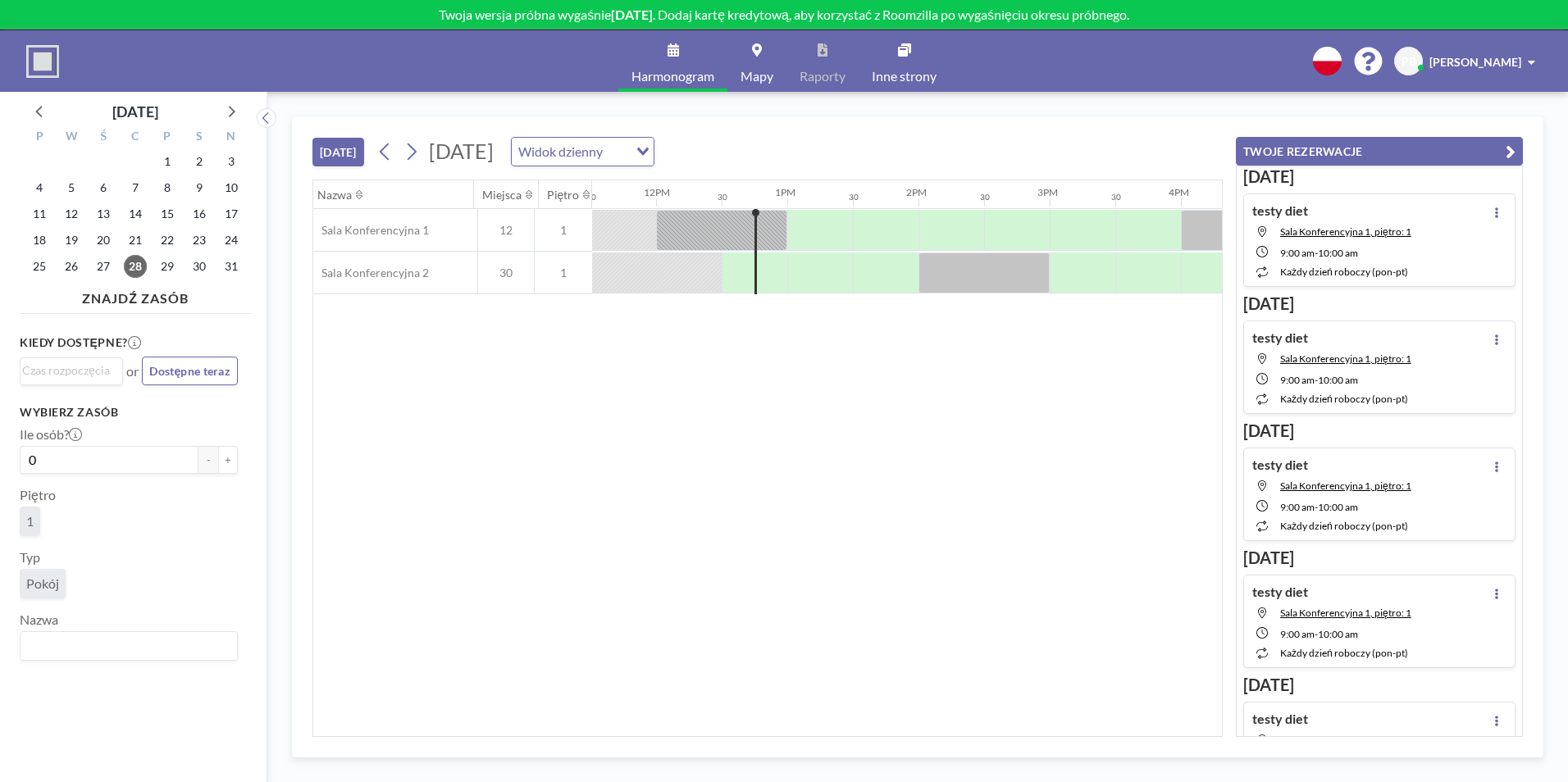
scroll to position [0, 1574]
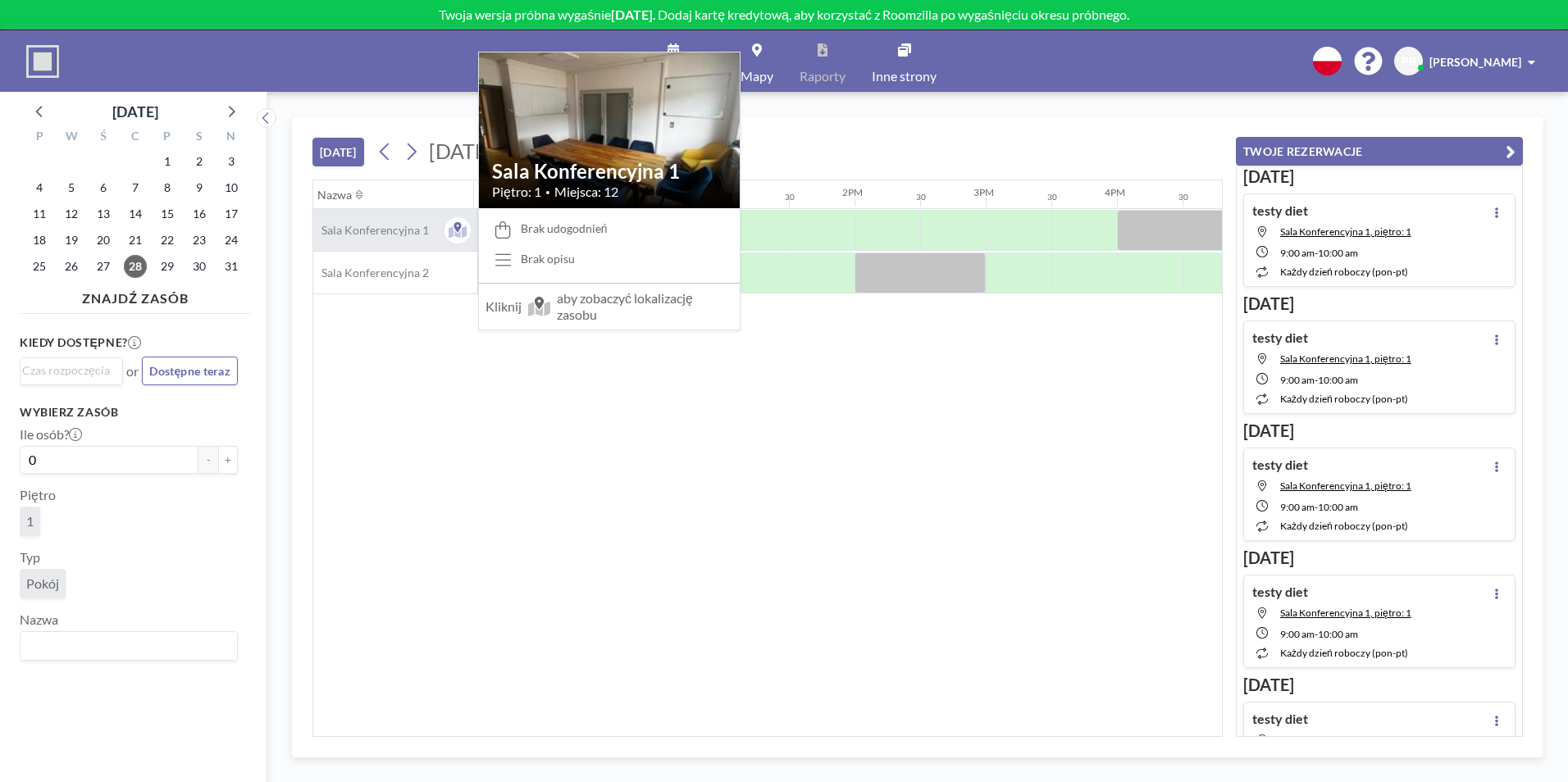
click at [376, 224] on span "Sala Konferencyjna 1" at bounding box center [371, 230] width 116 height 15
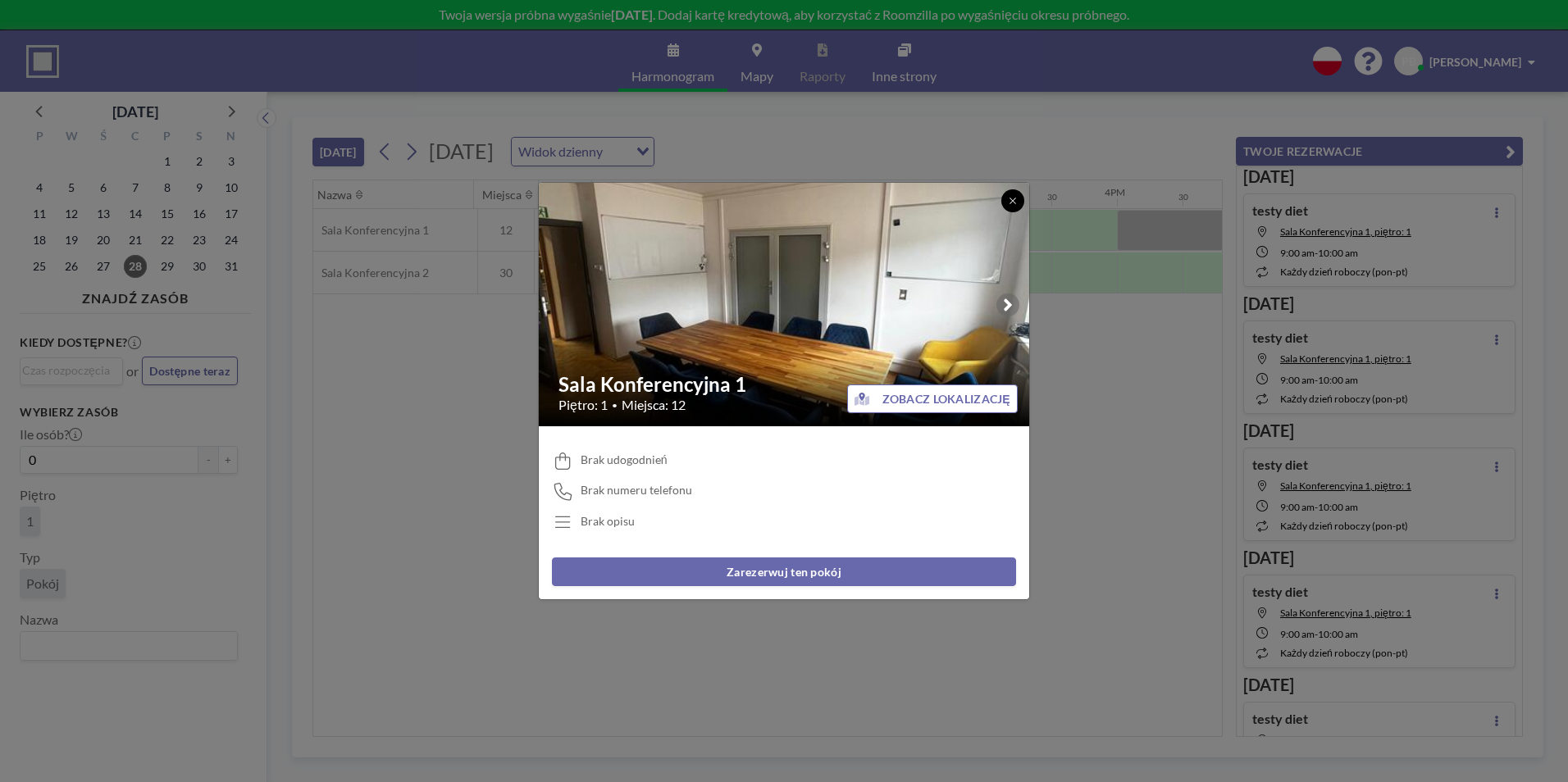
click at [1017, 206] on button at bounding box center [1013, 201] width 23 height 23
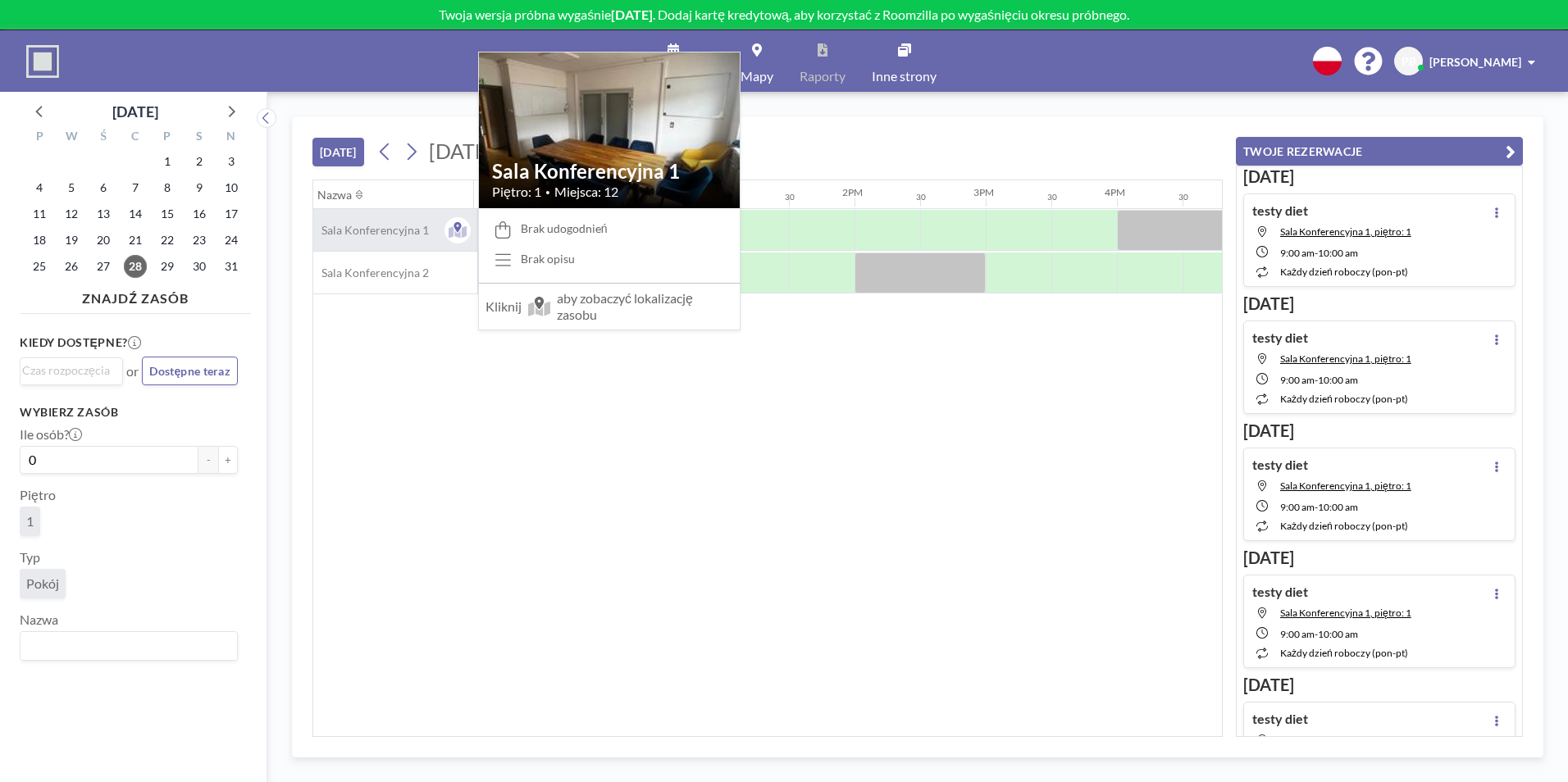
click at [355, 236] on span "Sala Konferencyjna 1" at bounding box center [371, 230] width 116 height 15
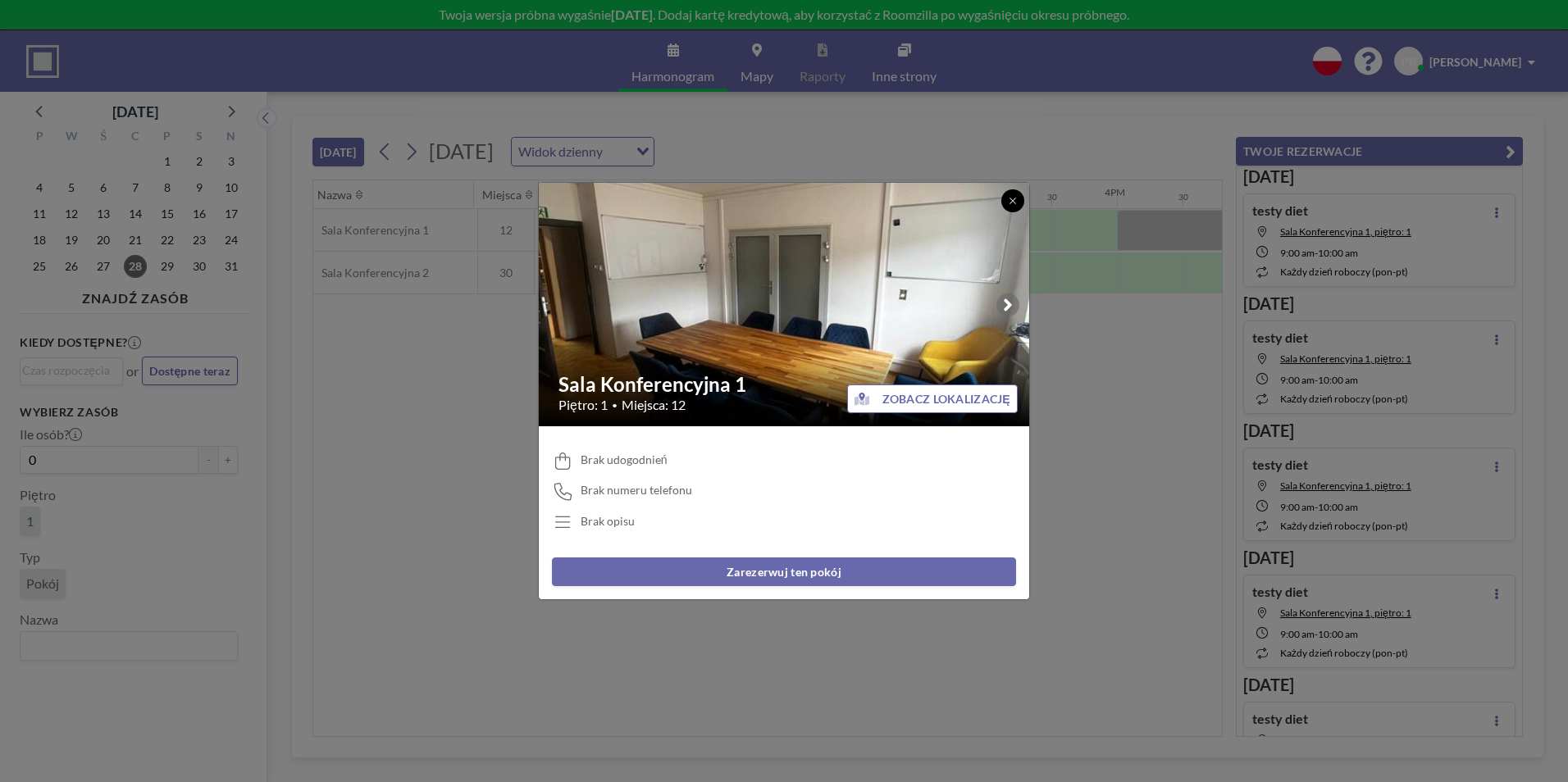
click at [1016, 201] on icon at bounding box center [1013, 201] width 10 height 10
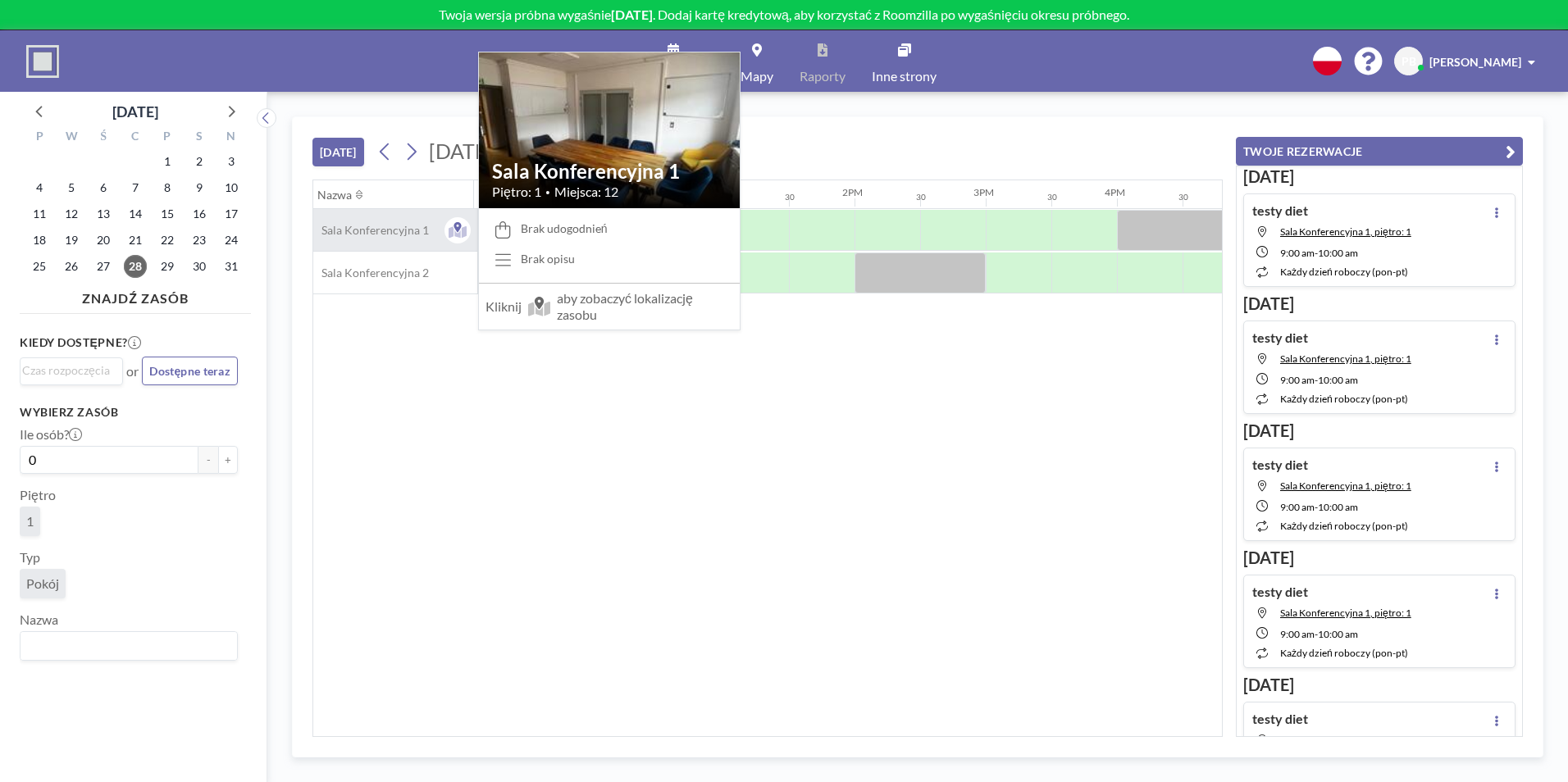
click at [400, 230] on span "Sala Konferencyjna 1" at bounding box center [371, 230] width 116 height 15
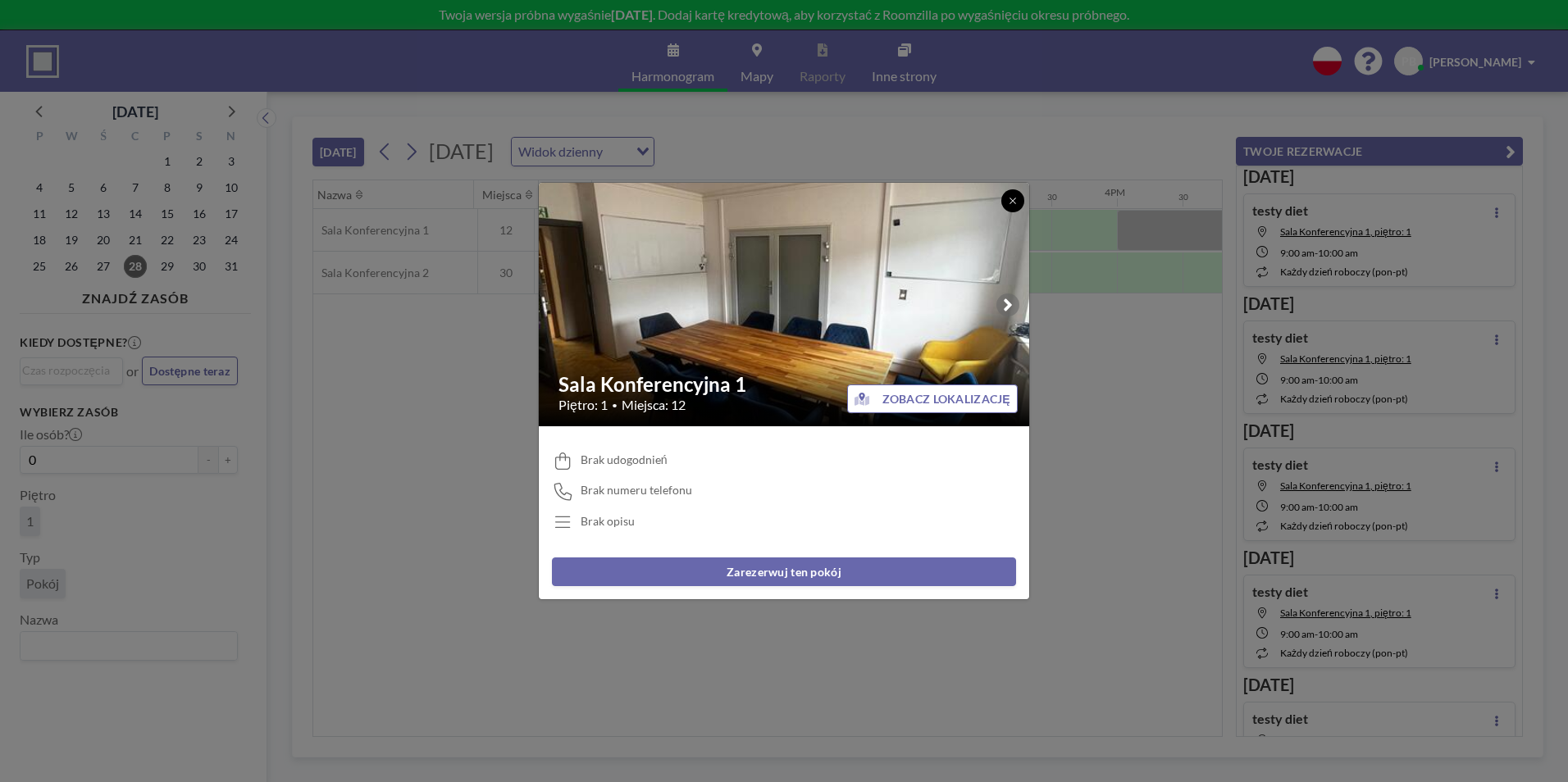
click at [1013, 200] on icon at bounding box center [1013, 201] width 10 height 10
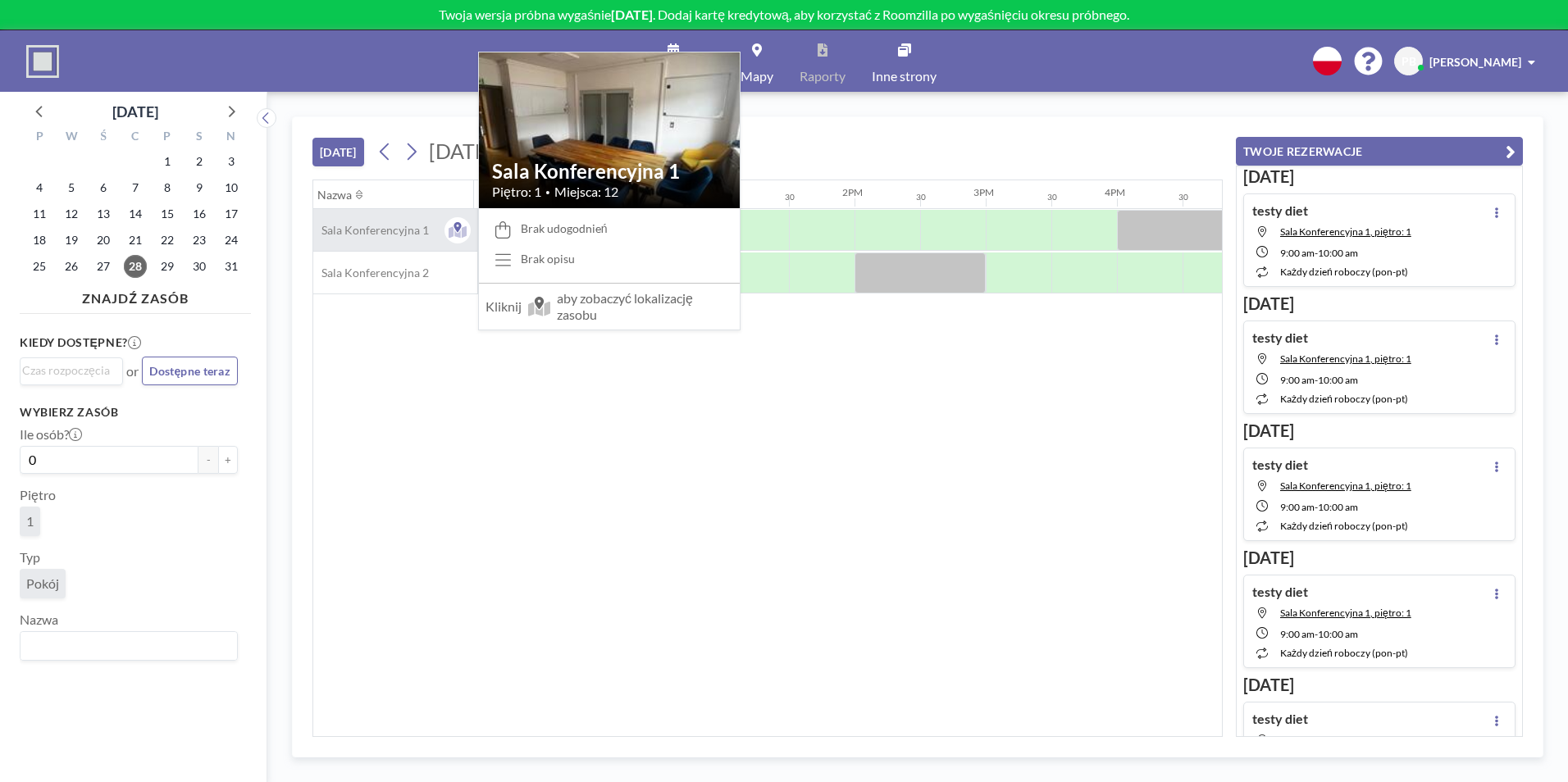
click at [408, 229] on span "Sala Konferencyjna 1" at bounding box center [371, 230] width 116 height 15
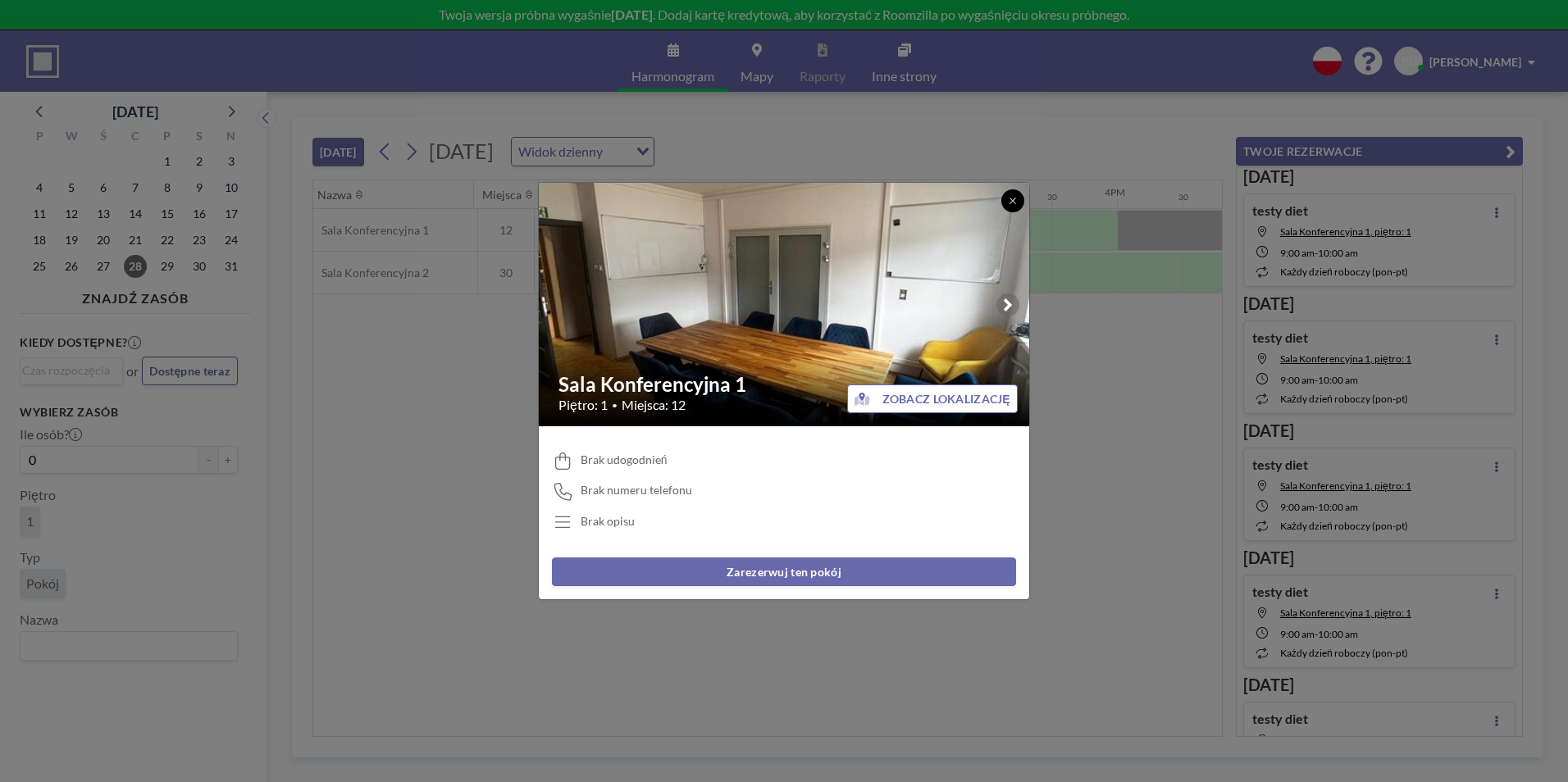
click at [1009, 202] on icon at bounding box center [1013, 201] width 10 height 10
